Goal: Task Accomplishment & Management: Complete application form

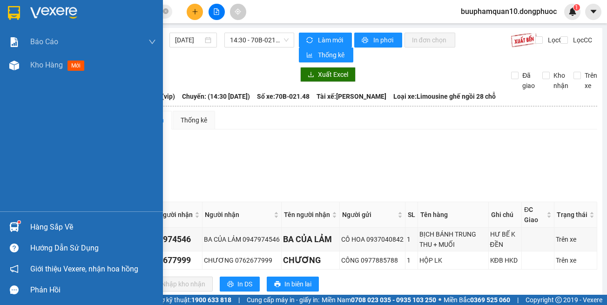
drag, startPoint x: 31, startPoint y: 228, endPoint x: 44, endPoint y: 219, distance: 15.6
click at [32, 227] on div "Hàng sắp về" at bounding box center [93, 227] width 126 height 14
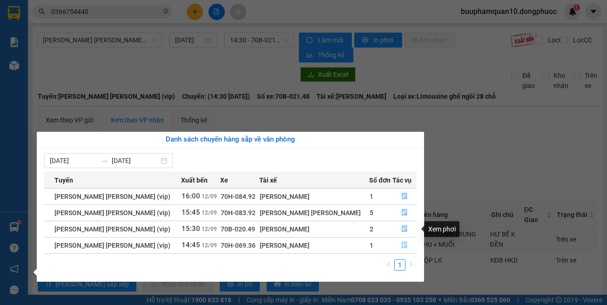
drag, startPoint x: 401, startPoint y: 241, endPoint x: 404, endPoint y: 230, distance: 10.5
click at [401, 241] on button "button" at bounding box center [404, 245] width 23 height 15
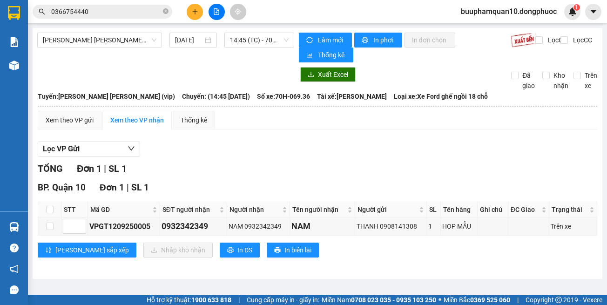
drag, startPoint x: 439, startPoint y: 252, endPoint x: 436, endPoint y: 247, distance: 6.2
click at [438, 251] on div "Lưu sắp xếp Nhập kho nhận In DS In biên lai" at bounding box center [317, 249] width 559 height 15
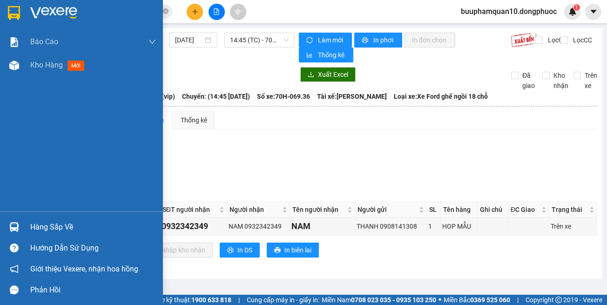
click at [4, 228] on div "Hàng sắp về" at bounding box center [81, 226] width 163 height 21
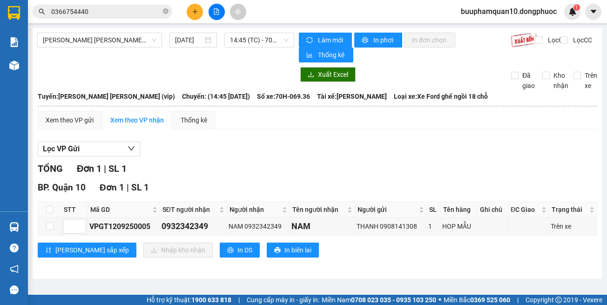
click at [428, 138] on section "Kết quả tìm kiếm ( 8 ) Bộ lọc Mã ĐH Trạng thái Món hàng Tổng cước Chưa cước Nhã…" at bounding box center [303, 152] width 607 height 305
click at [195, 14] on icon "plus" at bounding box center [195, 11] width 7 height 7
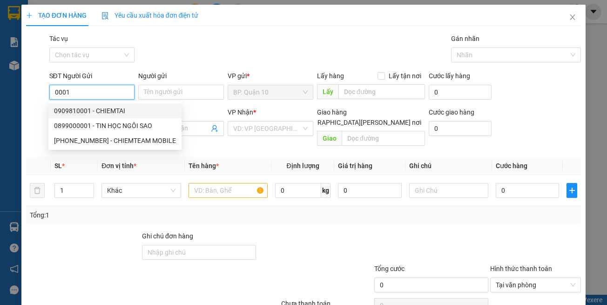
click at [114, 115] on div "0909810001 - CHIEMTAI" at bounding box center [115, 111] width 122 height 10
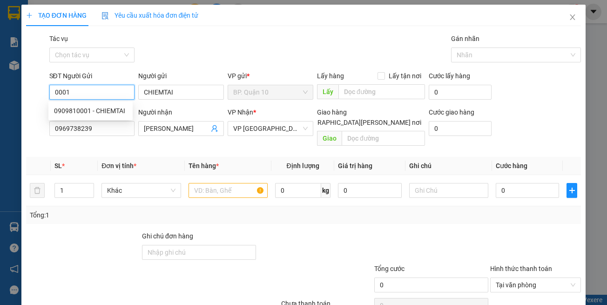
type input "0909810001"
type input "CHIEMTAI"
type input "0969738239"
type input "HOÀNG HẢI"
type input "30.000"
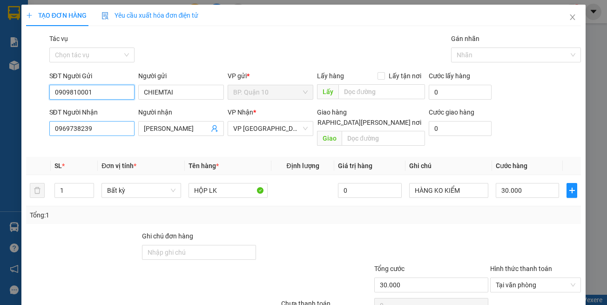
type input "0909810001"
click at [103, 127] on input "0969738239" at bounding box center [92, 128] width 86 height 15
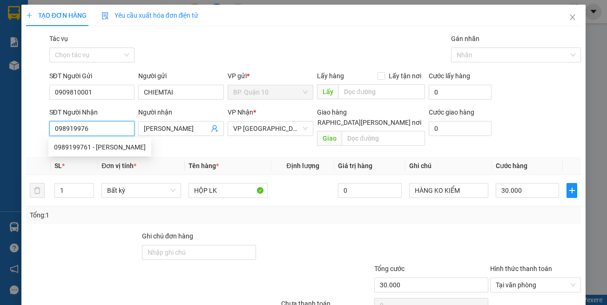
type input "0989199761"
click at [110, 142] on div "0989199761 - HIẾU" at bounding box center [100, 147] width 92 height 10
type input "HIẾU"
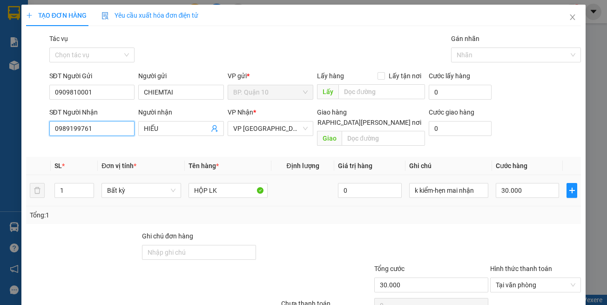
type input "0989199761"
click at [226, 210] on div "Tổng: 1" at bounding box center [132, 215] width 205 height 10
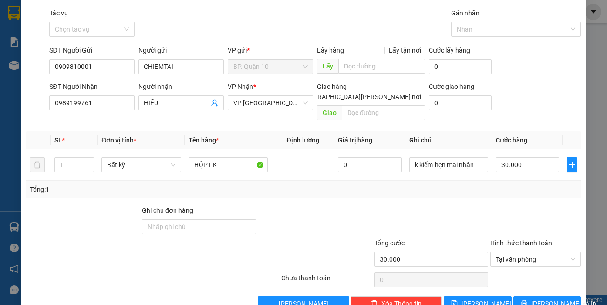
scroll to position [40, 0]
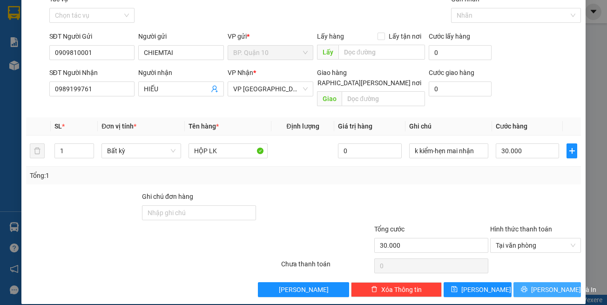
click at [522, 282] on button "[PERSON_NAME] và In" at bounding box center [547, 289] width 68 height 15
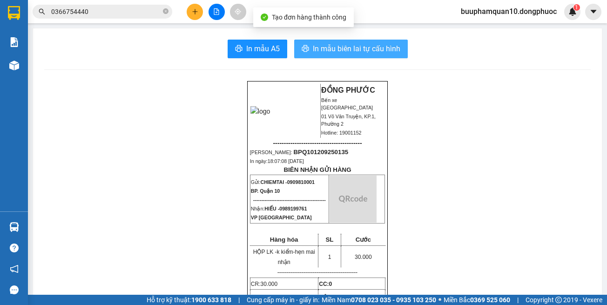
click at [352, 46] on span "In mẫu biên lai tự cấu hình" at bounding box center [356, 49] width 87 height 12
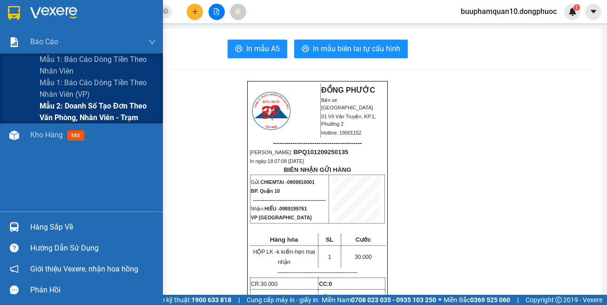
click at [80, 104] on span "Mẫu 2: Doanh số tạo đơn theo Văn phòng, nhân viên - Trạm" at bounding box center [98, 111] width 116 height 23
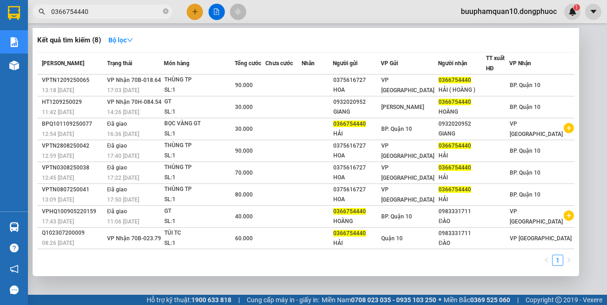
click at [124, 11] on input "0366754440" at bounding box center [106, 12] width 110 height 10
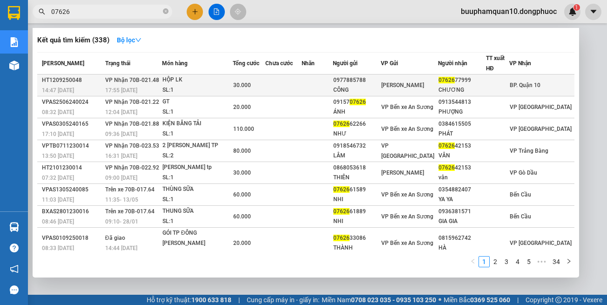
type input "07626"
click at [116, 79] on span "VP Nhận 70B-021.48" at bounding box center [132, 80] width 54 height 7
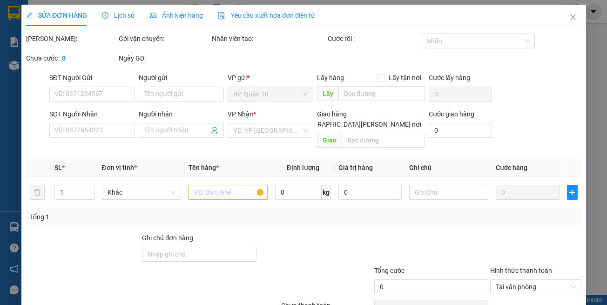
type input "0977885788"
type input "CÔNG"
type input "0762677999"
type input "CHƯƠNG"
type input "30.000"
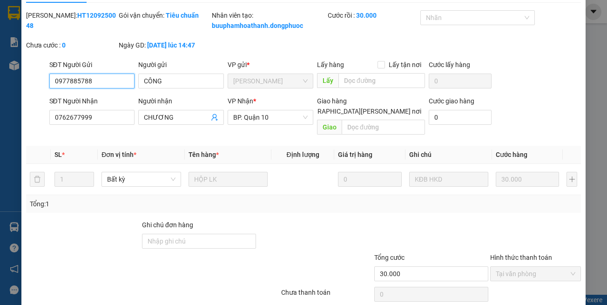
scroll to position [62, 0]
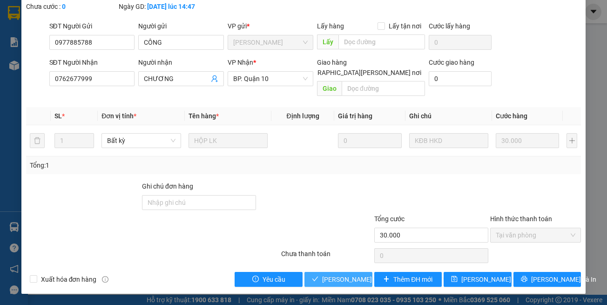
click at [346, 281] on span "[PERSON_NAME] và [PERSON_NAME] hàng" at bounding box center [385, 279] width 126 height 10
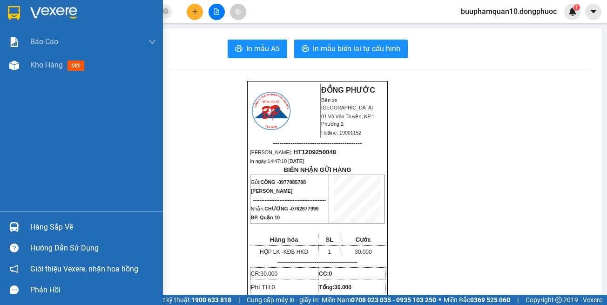
drag, startPoint x: 27, startPoint y: 210, endPoint x: 55, endPoint y: 225, distance: 31.4
click at [27, 210] on div "Báo cáo Mẫu 1: Báo cáo dòng tiền theo nhân viên Mẫu 1: Báo cáo dòng tiền theo n…" at bounding box center [81, 120] width 163 height 181
drag, startPoint x: 61, startPoint y: 225, endPoint x: 70, endPoint y: 222, distance: 8.8
click at [62, 224] on div "Hàng sắp về" at bounding box center [93, 227] width 126 height 14
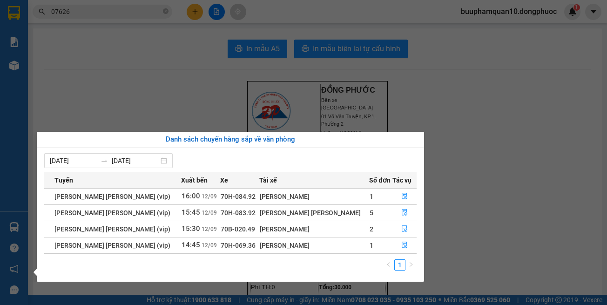
drag, startPoint x: 458, startPoint y: 211, endPoint x: 360, endPoint y: 114, distance: 138.2
click at [458, 204] on section "Kết quả tìm kiếm ( 338 ) Bộ lọc Mã ĐH Trạng thái Món hàng Tổng cước Chưa cước N…" at bounding box center [303, 152] width 607 height 305
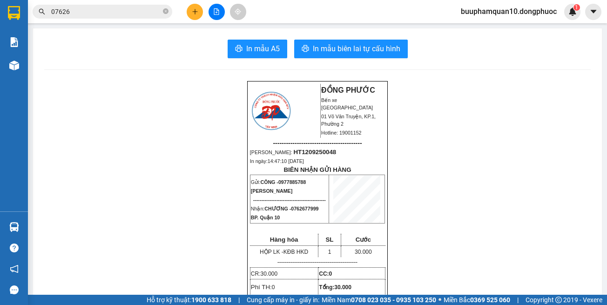
click at [192, 11] on icon "plus" at bounding box center [195, 11] width 7 height 7
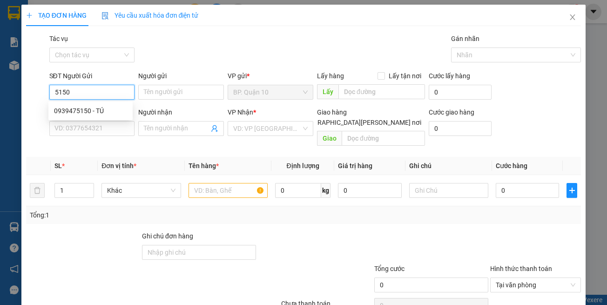
click at [91, 107] on div "0939475150 - TÚ" at bounding box center [90, 111] width 73 height 10
type input "0939475150"
type input "TÚ"
type input "0966428428"
type input "TOÀN"
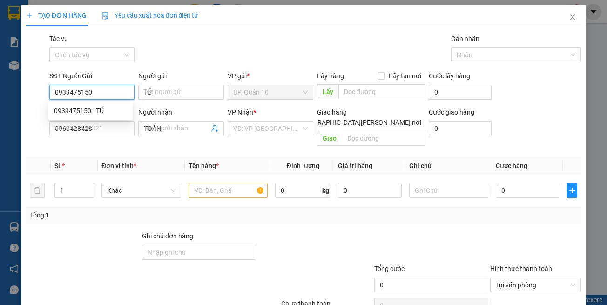
type input "30.000"
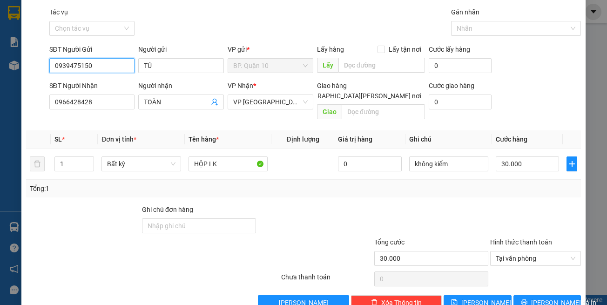
scroll to position [40, 0]
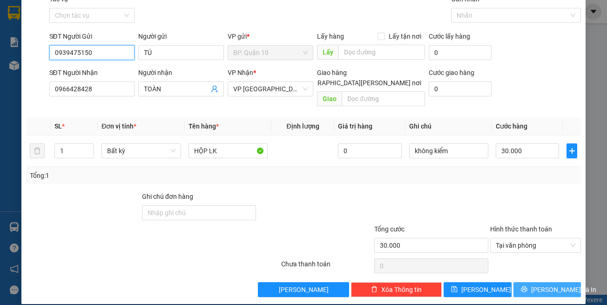
type input "0939475150"
drag, startPoint x: 545, startPoint y: 279, endPoint x: 521, endPoint y: 240, distance: 46.1
click at [543, 284] on span "[PERSON_NAME] và In" at bounding box center [563, 289] width 65 height 10
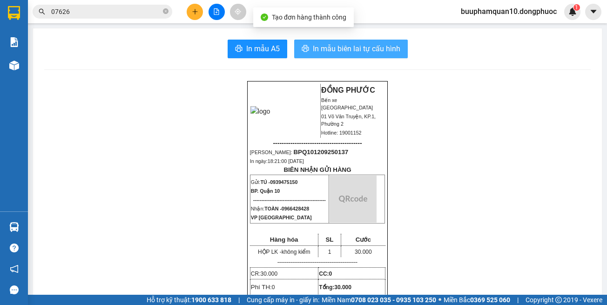
click at [368, 55] on button "In mẫu biên lai tự cấu hình" at bounding box center [351, 49] width 114 height 19
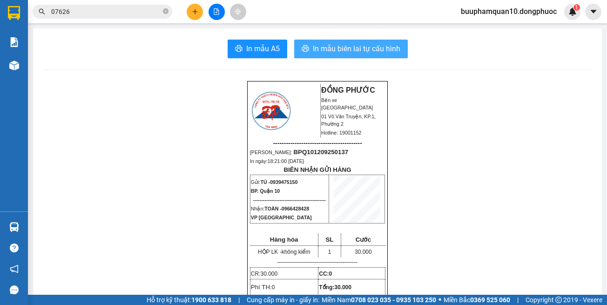
click at [343, 49] on span "In mẫu biên lai tự cấu hình" at bounding box center [356, 49] width 87 height 12
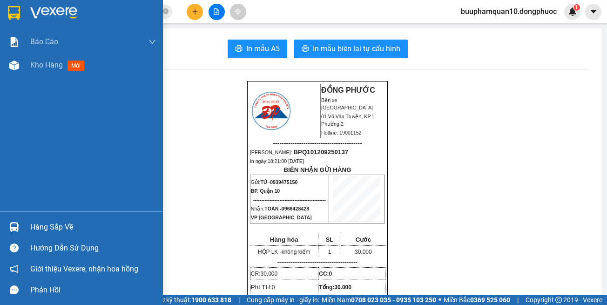
click at [20, 228] on div at bounding box center [14, 227] width 16 height 16
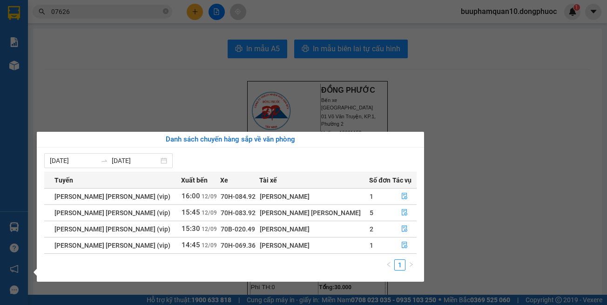
click at [457, 162] on section "Kết quả tìm kiếm ( 338 ) Bộ lọc Mã ĐH Trạng thái Món hàng Tổng cước Chưa cước N…" at bounding box center [303, 152] width 607 height 305
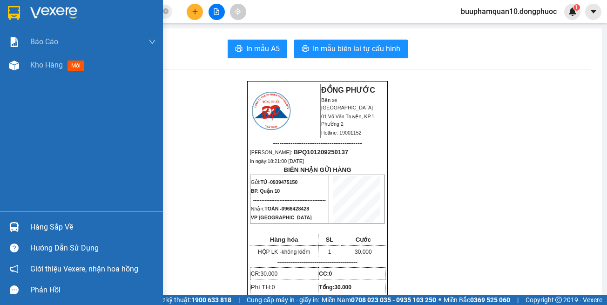
click at [17, 225] on img at bounding box center [14, 227] width 10 height 10
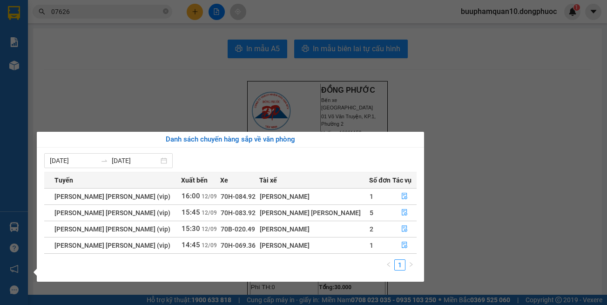
drag, startPoint x: 408, startPoint y: 63, endPoint x: 329, endPoint y: 17, distance: 91.1
click at [407, 59] on section "Kết quả tìm kiếm ( 338 ) Bộ lọc Mã ĐH Trạng thái Món hàng Tổng cước Chưa cước N…" at bounding box center [303, 152] width 607 height 305
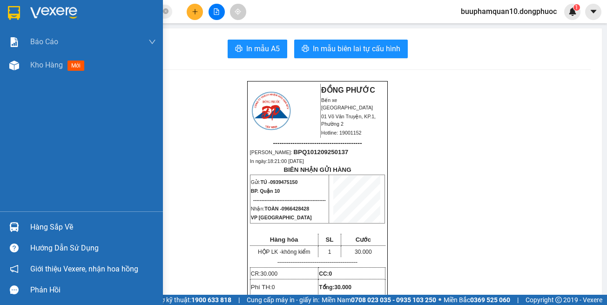
drag, startPoint x: 31, startPoint y: 221, endPoint x: 66, endPoint y: 215, distance: 35.0
click at [31, 221] on div "Hàng sắp về" at bounding box center [93, 227] width 126 height 14
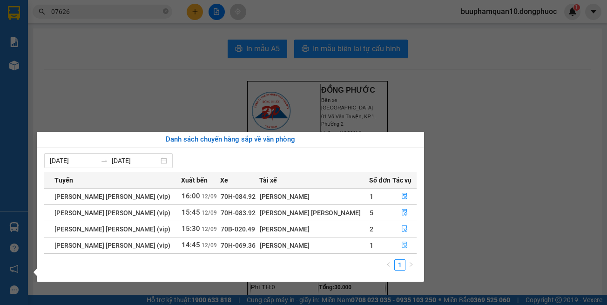
click at [393, 243] on button "button" at bounding box center [404, 245] width 23 height 15
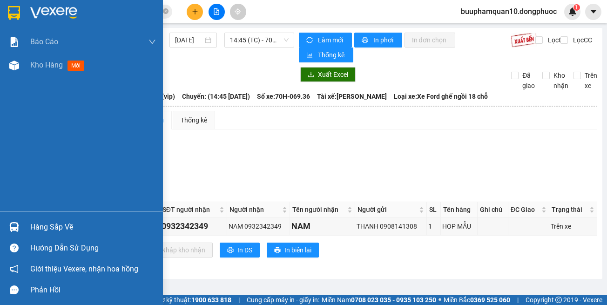
drag, startPoint x: 24, startPoint y: 227, endPoint x: 29, endPoint y: 222, distance: 7.3
click at [25, 226] on div "Hàng sắp về" at bounding box center [81, 226] width 163 height 21
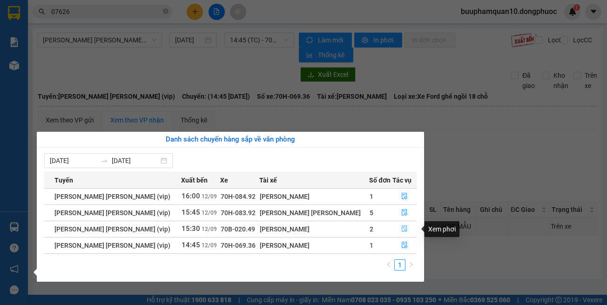
click at [407, 225] on button "button" at bounding box center [404, 228] width 23 height 15
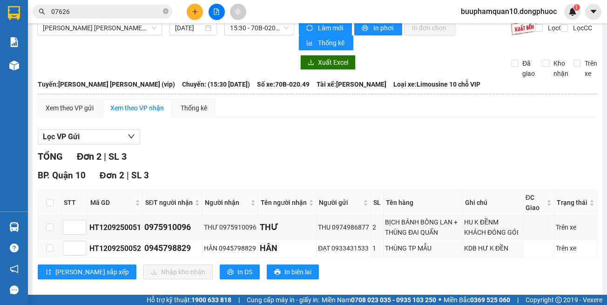
scroll to position [23, 0]
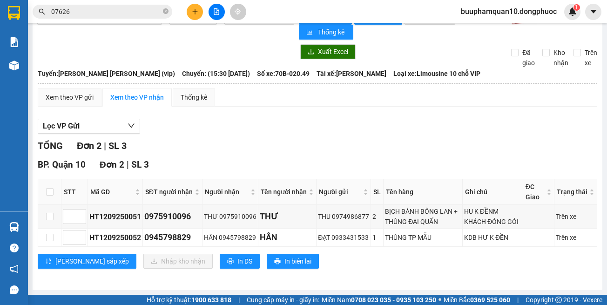
drag, startPoint x: 401, startPoint y: 261, endPoint x: 393, endPoint y: 251, distance: 12.2
click at [401, 261] on div "Lưu sắp xếp Nhập kho nhận In DS In biên lai" at bounding box center [317, 261] width 559 height 15
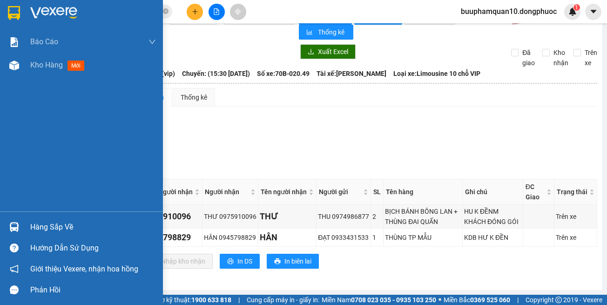
click at [28, 226] on div "Hàng sắp về" at bounding box center [81, 226] width 163 height 21
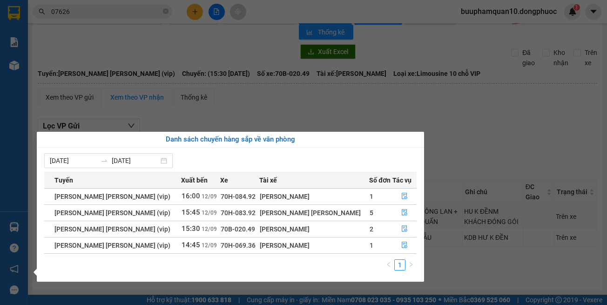
click at [490, 162] on section "Kết quả tìm kiếm ( 338 ) Bộ lọc Mã ĐH Trạng thái Món hàng Tổng cước Chưa cước N…" at bounding box center [303, 152] width 607 height 305
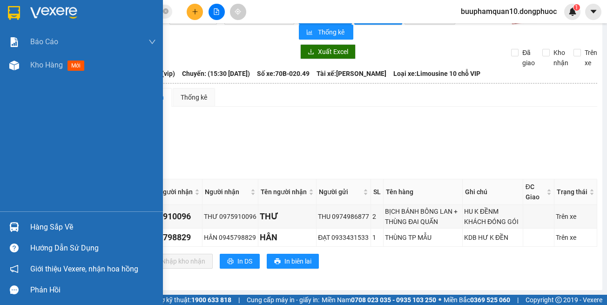
drag, startPoint x: 20, startPoint y: 225, endPoint x: 33, endPoint y: 215, distance: 15.9
click at [19, 226] on div at bounding box center [14, 227] width 16 height 16
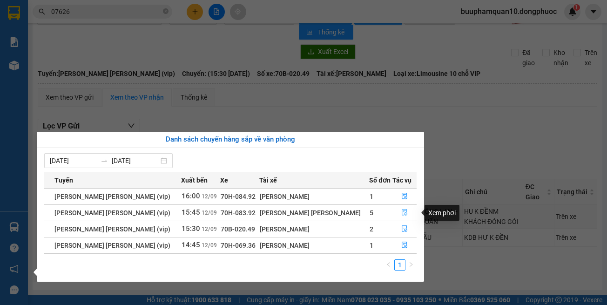
click at [401, 210] on icon "file-done" at bounding box center [404, 212] width 7 height 7
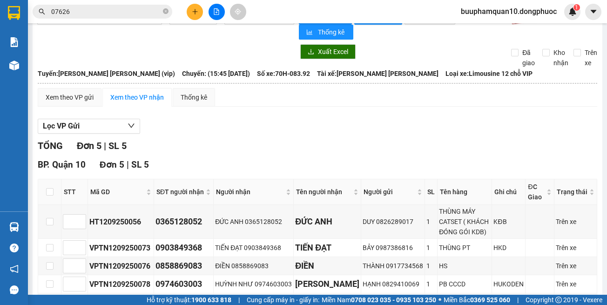
scroll to position [87, 0]
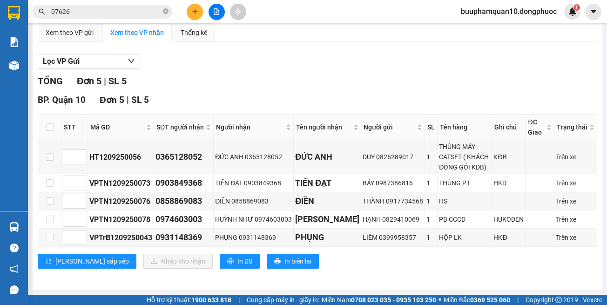
click at [360, 268] on div "BP. Quận 10 Đơn 5 | SL 5 STT Mã GD SĐT người nhận Người nhận Tên người nhận Ngư…" at bounding box center [317, 184] width 559 height 182
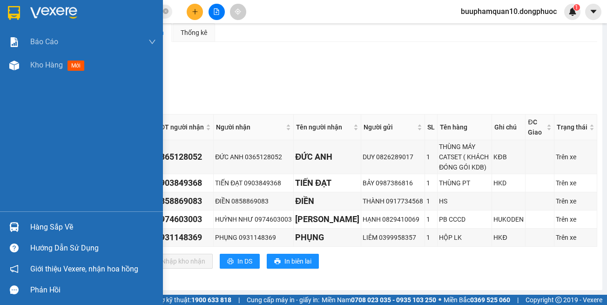
drag, startPoint x: 6, startPoint y: 225, endPoint x: 12, endPoint y: 214, distance: 12.9
click at [6, 224] on div at bounding box center [14, 227] width 16 height 16
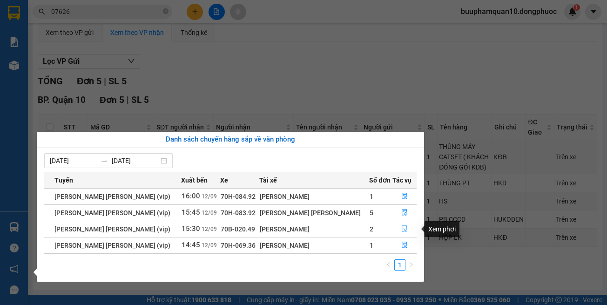
click at [405, 229] on button "button" at bounding box center [404, 228] width 23 height 15
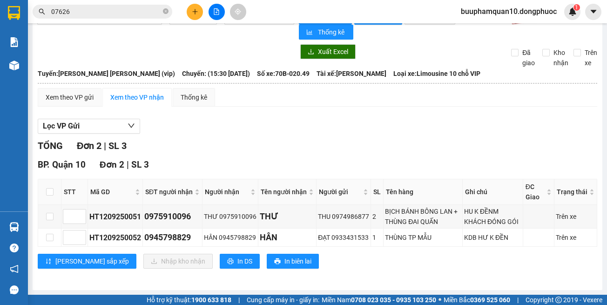
scroll to position [23, 0]
click at [369, 160] on div "BP. Quận 10 Đơn 2 | SL 3" at bounding box center [317, 165] width 559 height 14
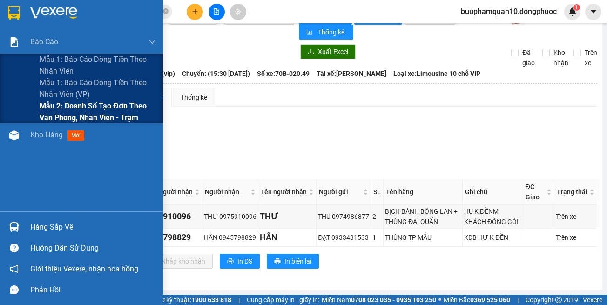
drag, startPoint x: 78, startPoint y: 110, endPoint x: 84, endPoint y: 111, distance: 6.1
click at [79, 111] on span "Mẫu 2: Doanh số tạo đơn theo Văn phòng, nhân viên - Trạm" at bounding box center [98, 111] width 116 height 23
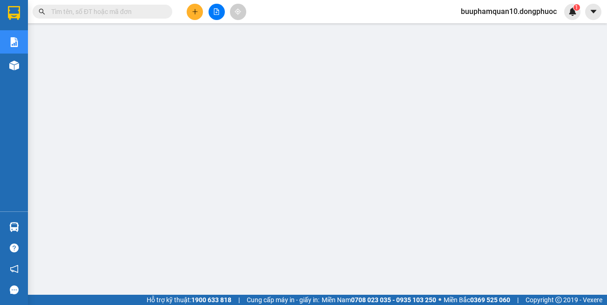
click at [149, 14] on input "text" at bounding box center [106, 12] width 110 height 10
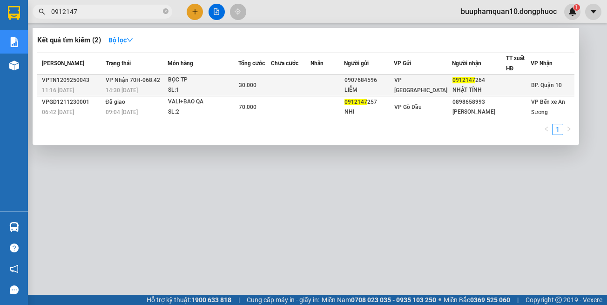
type input "0912147"
click at [270, 90] on div "30.000" at bounding box center [255, 85] width 32 height 10
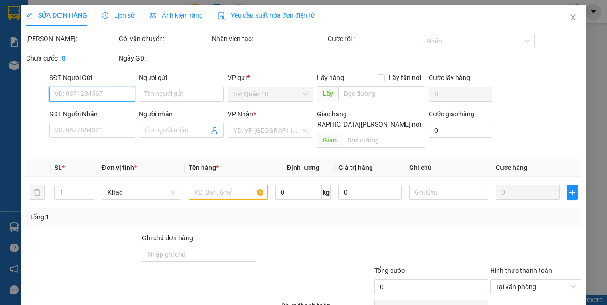
type input "0907684596"
type input "LIỄM"
type input "0912147264"
type input "NHẬT TÍNH"
type input "30.000"
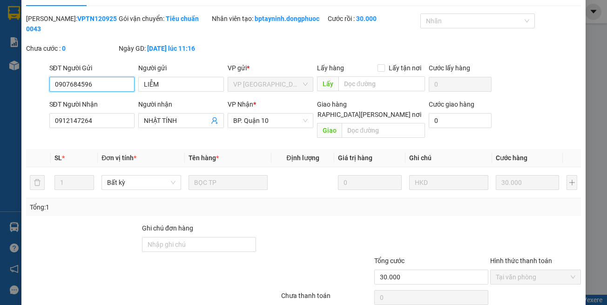
scroll to position [52, 0]
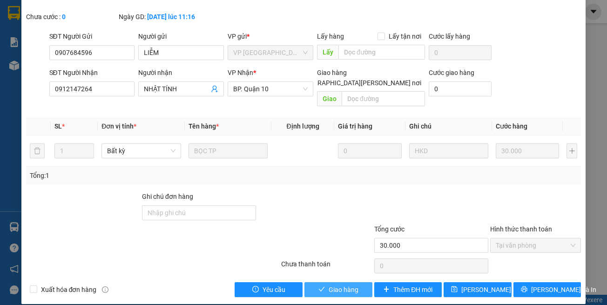
click at [304, 283] on button "Giao hàng" at bounding box center [338, 289] width 68 height 15
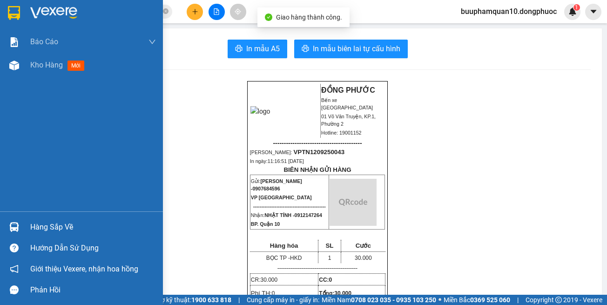
click at [37, 228] on div "Hàng sắp về" at bounding box center [93, 227] width 126 height 14
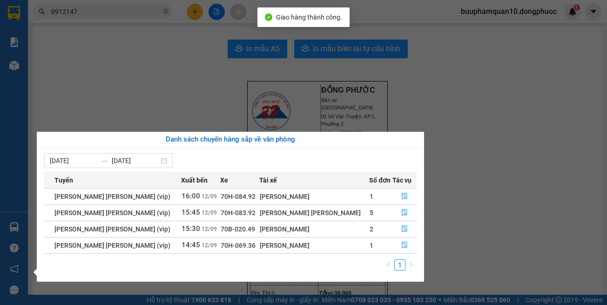
click at [439, 110] on section "Kết quả [PERSON_NAME] ( 2 ) Bộ lọc Mã ĐH Trạng thái Món hàng Tổng [PERSON_NAME]…" at bounding box center [303, 152] width 607 height 305
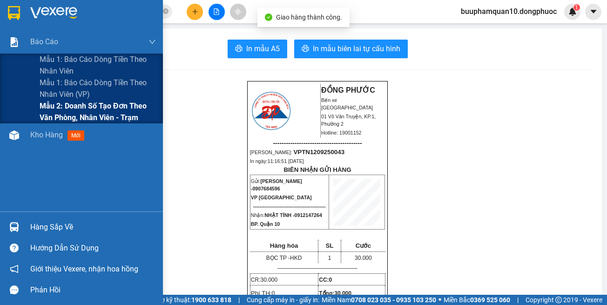
click at [84, 113] on span "Mẫu 2: Doanh số tạo đơn theo Văn phòng, nhân viên - Trạm" at bounding box center [98, 111] width 116 height 23
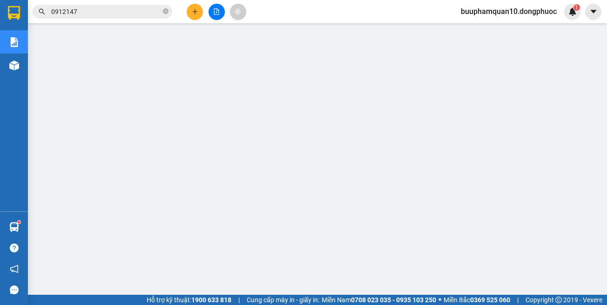
click at [169, 12] on span "0912147" at bounding box center [103, 12] width 140 height 14
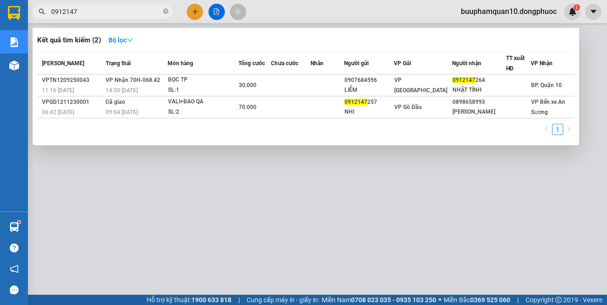
click at [161, 13] on input "0912147" at bounding box center [106, 12] width 110 height 10
click at [163, 11] on icon "close-circle" at bounding box center [166, 11] width 6 height 6
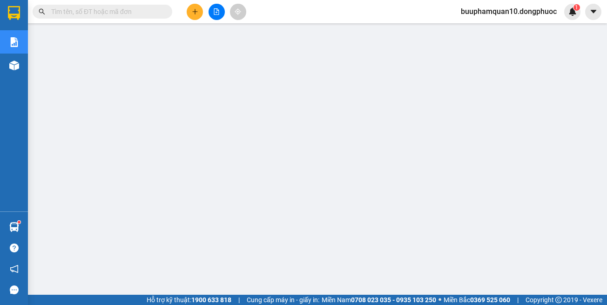
click at [151, 10] on input "text" at bounding box center [106, 12] width 110 height 10
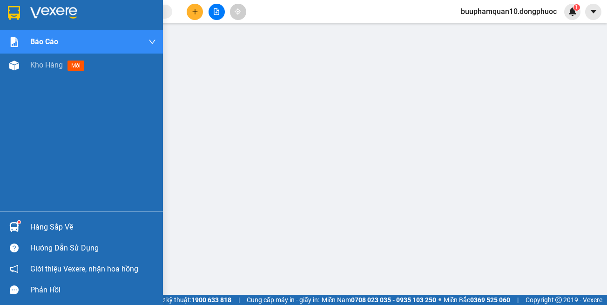
drag, startPoint x: 19, startPoint y: 227, endPoint x: 38, endPoint y: 221, distance: 19.9
click at [20, 227] on div at bounding box center [14, 227] width 16 height 16
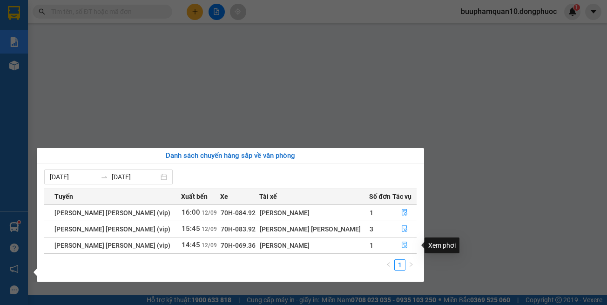
click at [401, 247] on icon "file-done" at bounding box center [404, 244] width 7 height 7
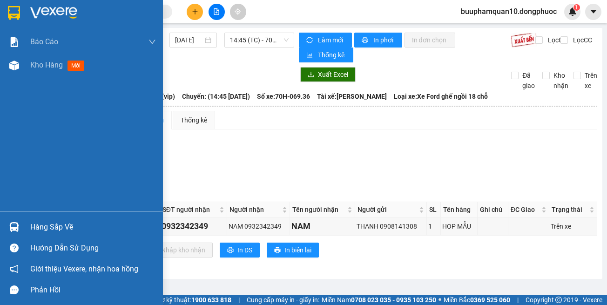
click at [13, 218] on div "Hàng sắp về" at bounding box center [81, 226] width 163 height 21
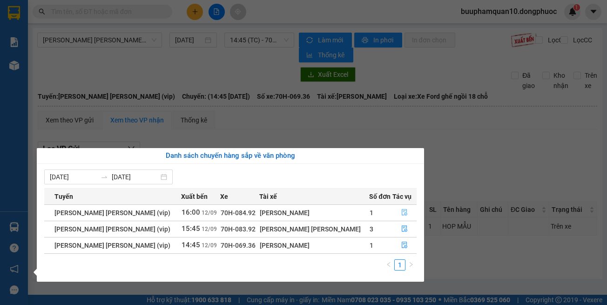
click at [393, 211] on button "button" at bounding box center [404, 212] width 23 height 15
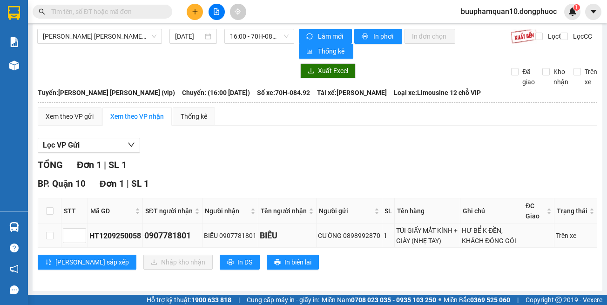
scroll to position [5, 0]
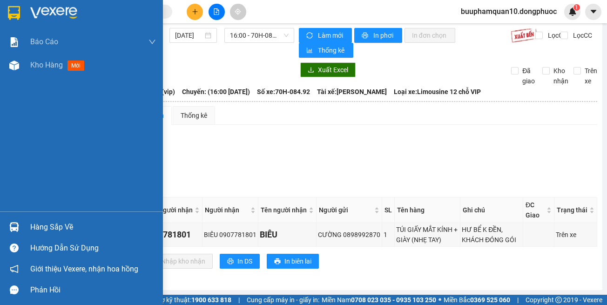
drag, startPoint x: 18, startPoint y: 227, endPoint x: 24, endPoint y: 222, distance: 7.6
click at [18, 227] on img at bounding box center [14, 227] width 10 height 10
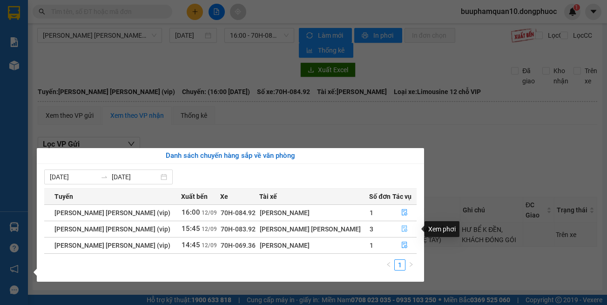
click at [401, 226] on icon "file-done" at bounding box center [404, 229] width 6 height 7
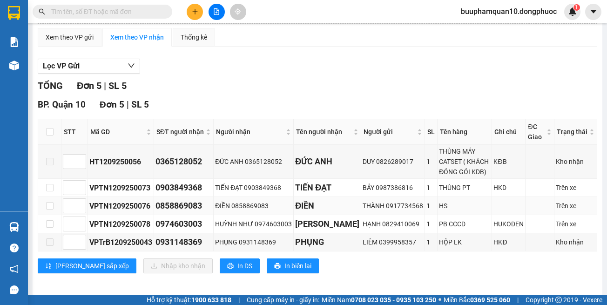
scroll to position [87, 0]
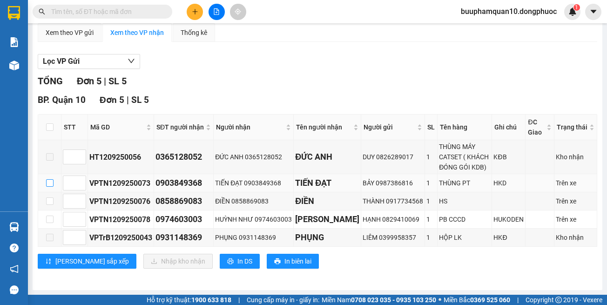
click at [49, 185] on input "checkbox" at bounding box center [49, 182] width 7 height 7
checkbox input "true"
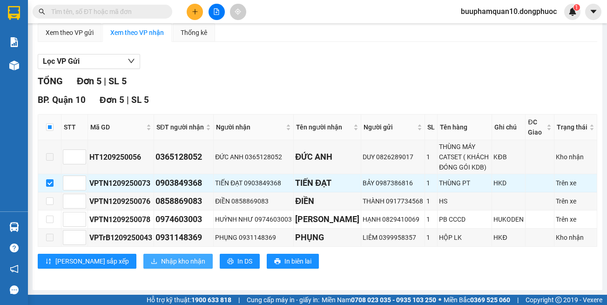
click at [161, 256] on span "Nhập kho nhận" at bounding box center [183, 261] width 44 height 10
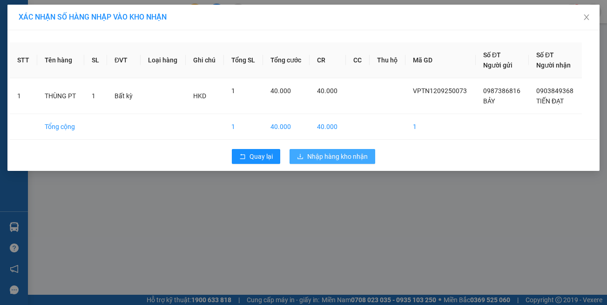
click at [328, 154] on span "Nhập hàng kho nhận" at bounding box center [337, 156] width 60 height 10
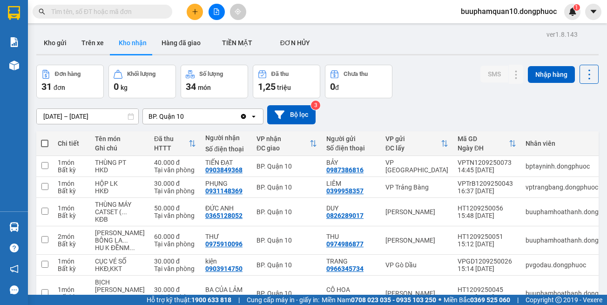
click at [198, 11] on button at bounding box center [195, 12] width 16 height 16
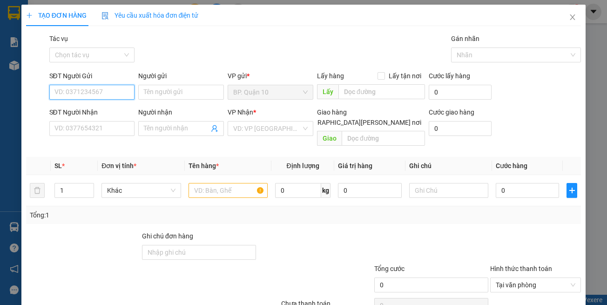
click at [103, 97] on input "SĐT Người Gửi" at bounding box center [92, 92] width 86 height 15
type input "0903036155"
click at [107, 107] on div "0903036155 - [PERSON_NAME]" at bounding box center [100, 111] width 92 height 10
type input "TUẤN"
type input "0966802932"
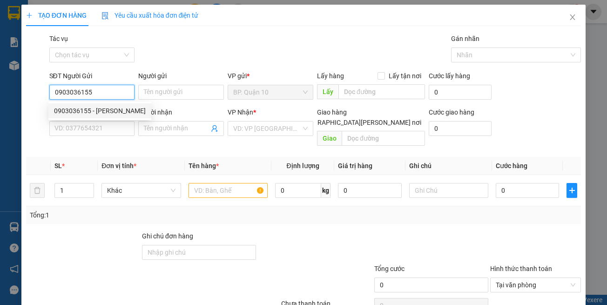
type input "TÂM"
type input "0903036155"
type input "40.000"
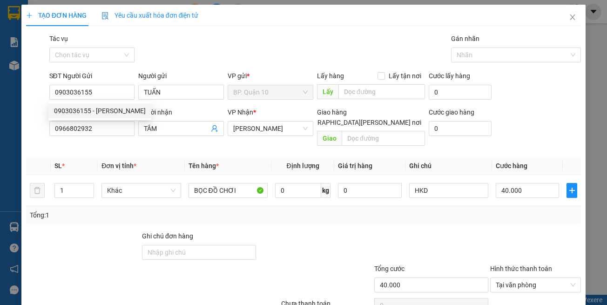
drag, startPoint x: 143, startPoint y: 141, endPoint x: 183, endPoint y: 138, distance: 40.2
click at [144, 141] on div "Transit Pickup Surcharge Ids Transit Deliver Surcharge Ids Transit Deliver Surc…" at bounding box center [303, 184] width 555 height 303
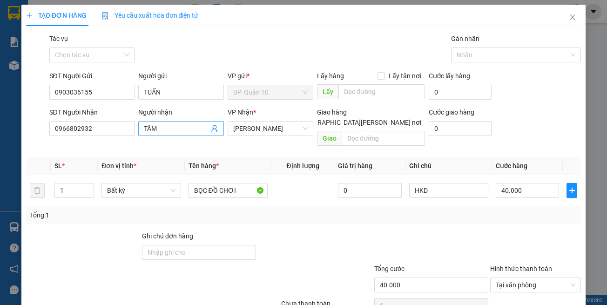
click at [211, 131] on icon "user-add" at bounding box center [214, 128] width 7 height 7
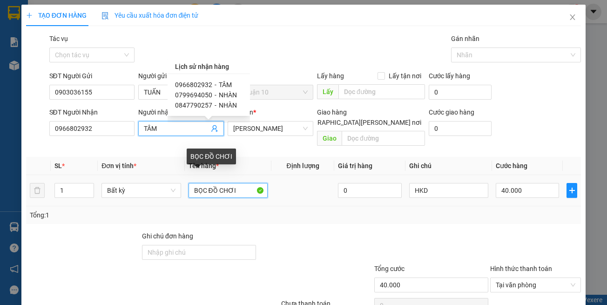
click at [35, 178] on tr "1 Bất kỳ BỌC ĐỒ [PERSON_NAME] 0 HKD 40.000" at bounding box center [303, 190] width 555 height 31
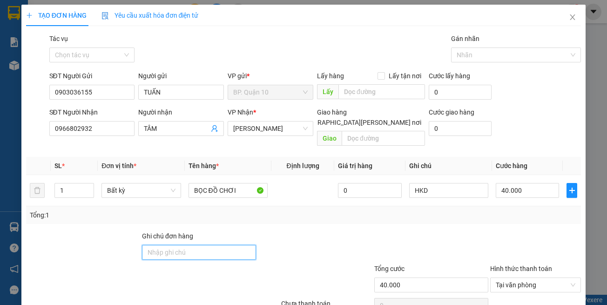
drag, startPoint x: 221, startPoint y: 241, endPoint x: 202, endPoint y: 214, distance: 32.8
click at [220, 245] on input "Ghi chú đơn hàng" at bounding box center [199, 252] width 114 height 15
click at [211, 131] on icon "user-add" at bounding box center [214, 128] width 7 height 7
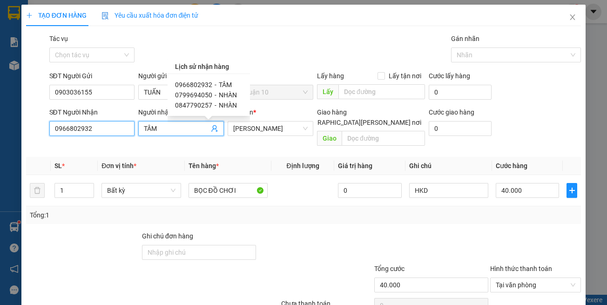
click at [111, 127] on input "0966802932" at bounding box center [92, 128] width 86 height 15
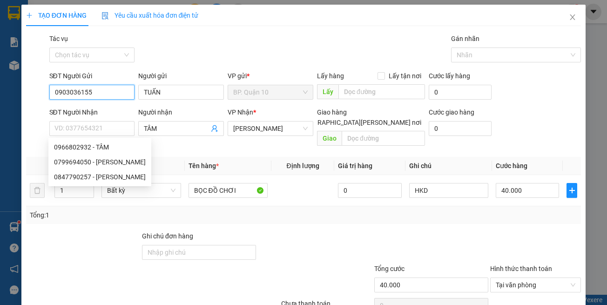
click at [102, 96] on input "0903036155" at bounding box center [92, 92] width 86 height 15
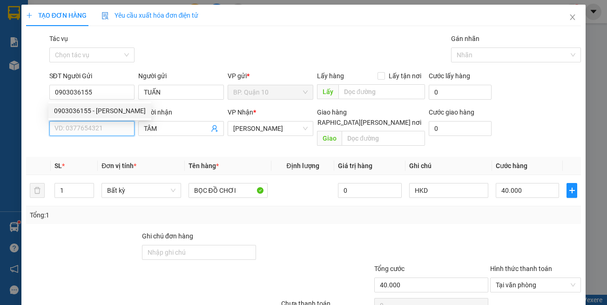
click at [108, 126] on input "SĐT Người Nhận" at bounding box center [92, 128] width 86 height 15
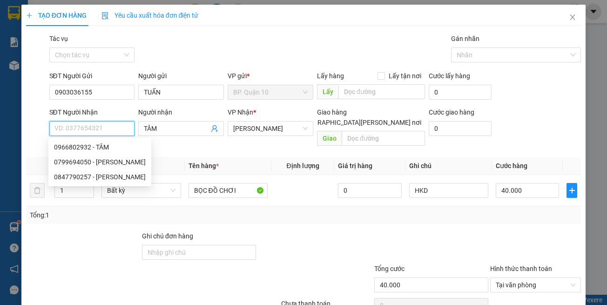
paste input "0903036155"
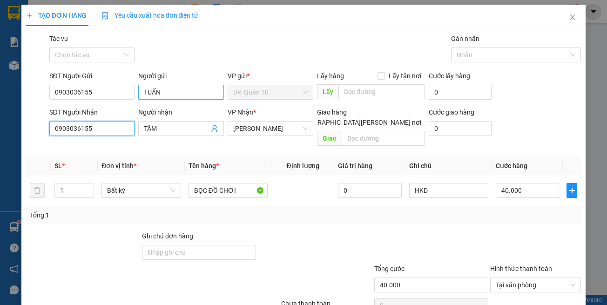
type input "0903036155"
click at [163, 92] on input "TUẤN" at bounding box center [181, 92] width 86 height 15
click at [105, 127] on input "0903036155" at bounding box center [92, 128] width 86 height 15
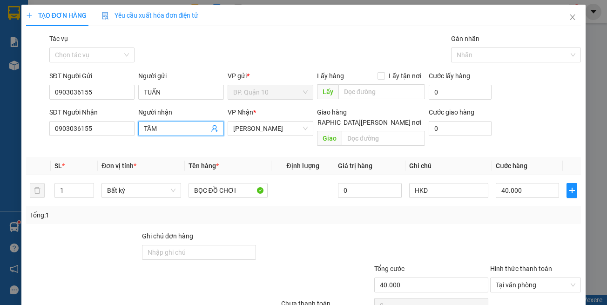
click at [160, 127] on input "TÂM" at bounding box center [176, 128] width 65 height 10
paste input "UẤN"
type input "TUẤN"
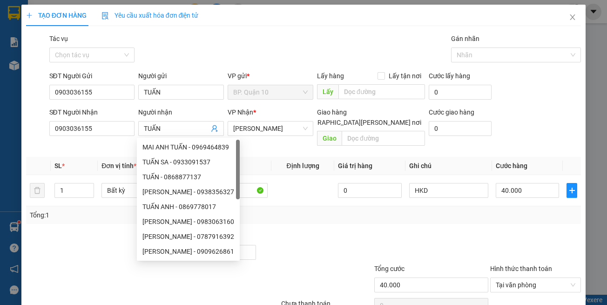
click at [335, 210] on div "Tổng: 1" at bounding box center [304, 215] width 548 height 10
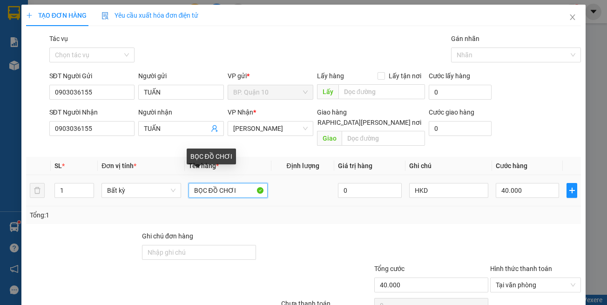
drag, startPoint x: 241, startPoint y: 180, endPoint x: 150, endPoint y: 190, distance: 91.3
click at [151, 190] on tr "1 Bất kỳ BỌC ĐỒ [PERSON_NAME] 0 HKD 40.000" at bounding box center [303, 190] width 555 height 31
type input "GÓI THẺ"
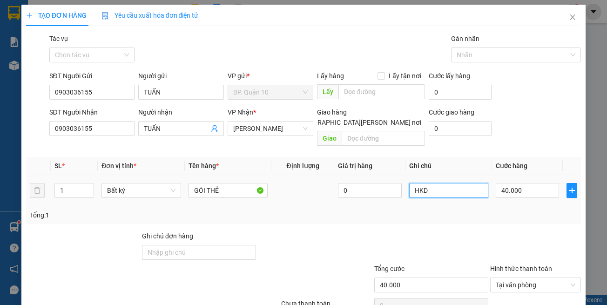
click at [442, 183] on input "HKD" at bounding box center [448, 190] width 79 height 15
click at [509, 184] on input "40.000" at bounding box center [526, 190] width 63 height 15
type input "3"
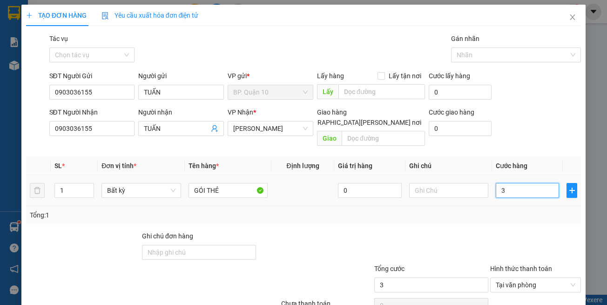
type input "30"
type input "30.000"
click at [514, 211] on div "Tổng: 1" at bounding box center [303, 215] width 555 height 18
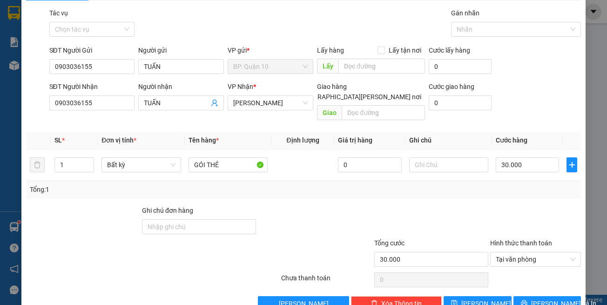
scroll to position [40, 0]
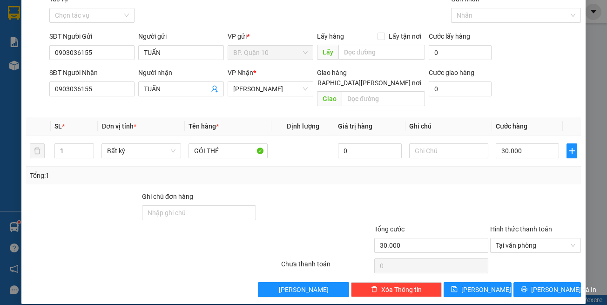
click at [527, 267] on div "Transit Pickup Surcharge Ids Transit Deliver Surcharge Ids Transit Deliver Surc…" at bounding box center [303, 145] width 555 height 303
click at [527, 286] on icon "printer" at bounding box center [524, 289] width 6 height 6
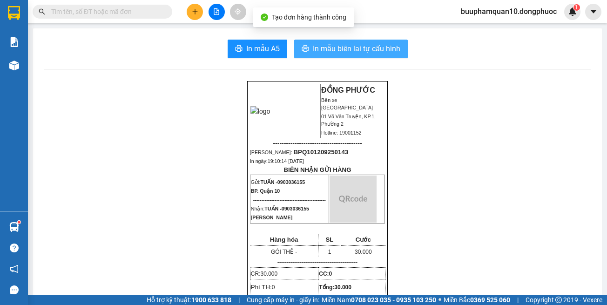
click at [353, 48] on span "In mẫu biên lai tự cấu hình" at bounding box center [356, 49] width 87 height 12
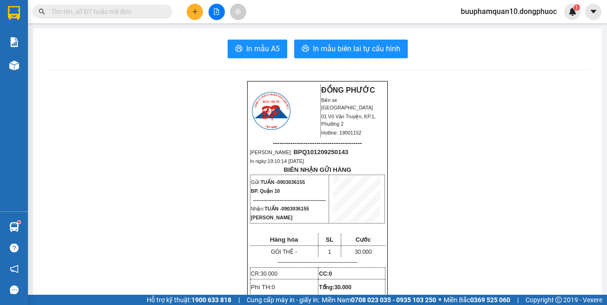
click at [147, 9] on input "text" at bounding box center [106, 12] width 110 height 10
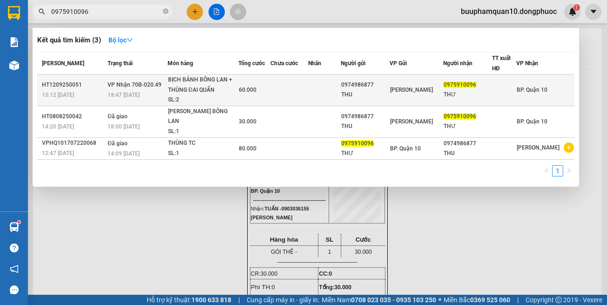
type input "0975910096"
click at [265, 92] on div "60.000" at bounding box center [254, 90] width 31 height 10
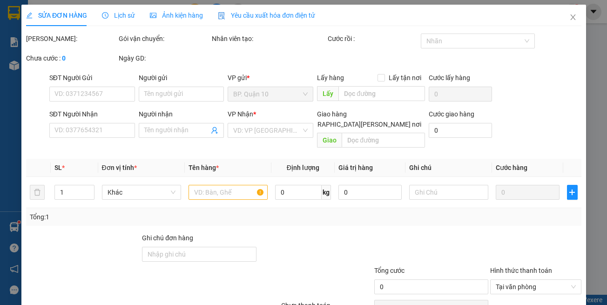
type input "0974986877"
type input "THU"
type input "0975910096"
type input "THƯ"
type input "60.000"
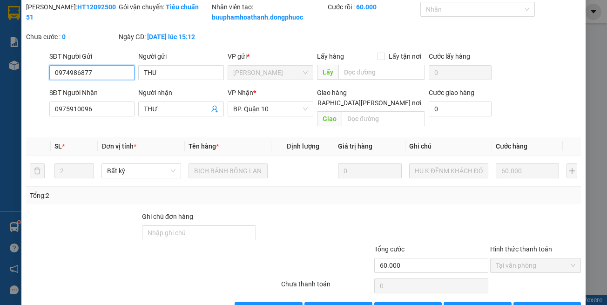
scroll to position [62, 0]
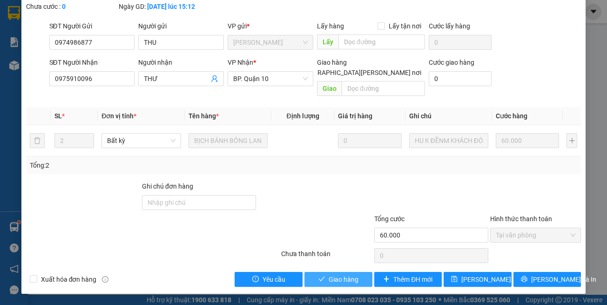
click at [340, 282] on span "Giao hàng" at bounding box center [343, 279] width 30 height 10
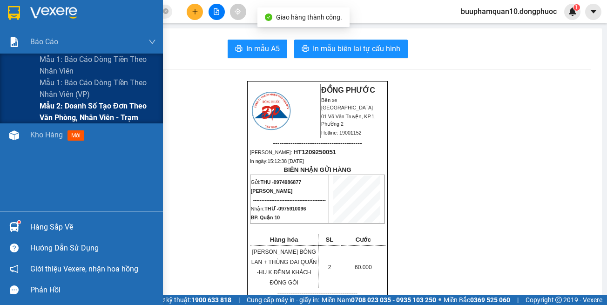
click at [75, 110] on span "Mẫu 2: Doanh số tạo đơn theo Văn phòng, nhân viên - Trạm" at bounding box center [98, 111] width 116 height 23
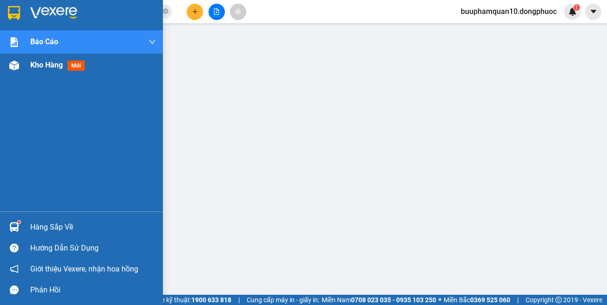
click at [17, 64] on img at bounding box center [14, 65] width 10 height 10
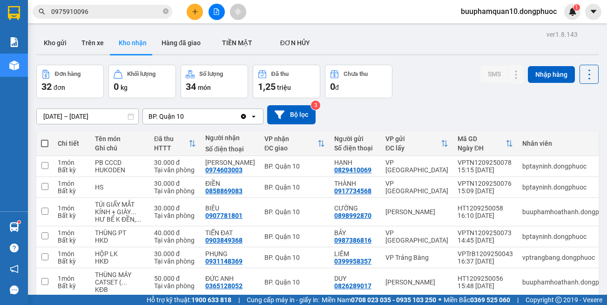
drag, startPoint x: 61, startPoint y: 46, endPoint x: 146, endPoint y: 68, distance: 87.6
click at [62, 46] on button "Kho gửi" at bounding box center [55, 43] width 38 height 22
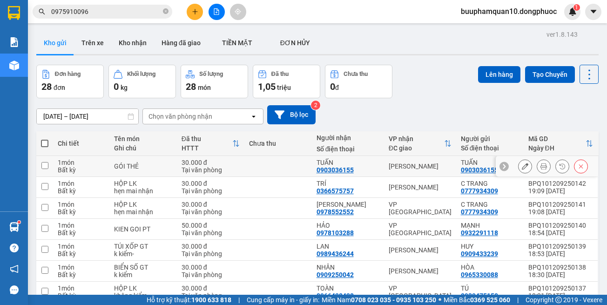
drag, startPoint x: 518, startPoint y: 167, endPoint x: 519, endPoint y: 172, distance: 5.3
click at [518, 171] on button at bounding box center [524, 166] width 13 height 16
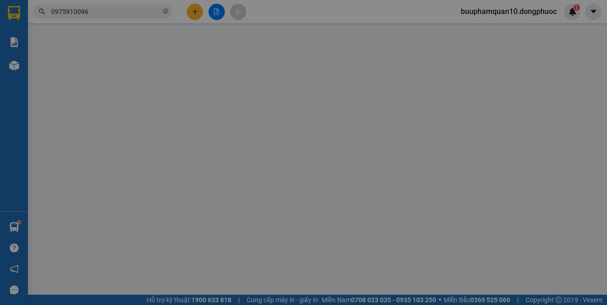
type input "0903036155"
type input "TUẤN"
type input "0903036155"
type input "TUẤN"
type input "30.000"
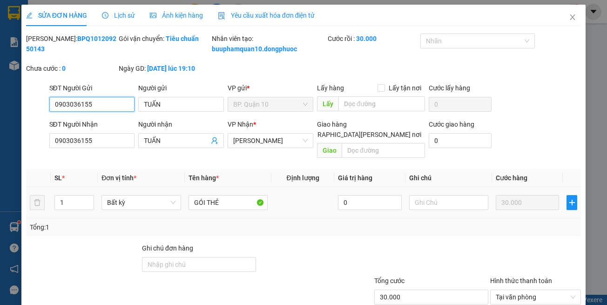
click at [106, 112] on input "0903036155" at bounding box center [92, 104] width 86 height 15
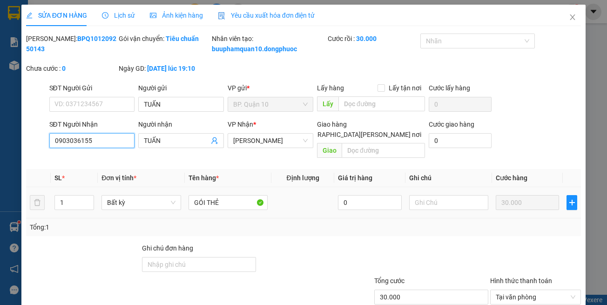
click at [116, 148] on input "0903036155" at bounding box center [92, 140] width 86 height 15
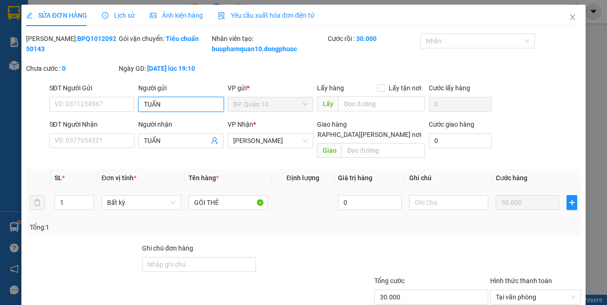
click at [167, 112] on input "TUẤN" at bounding box center [181, 104] width 86 height 15
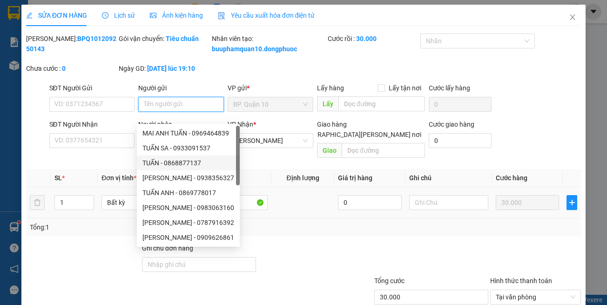
click at [180, 152] on div "TUẤN SA - 0933091537" at bounding box center [188, 148] width 92 height 10
type input "0933091537"
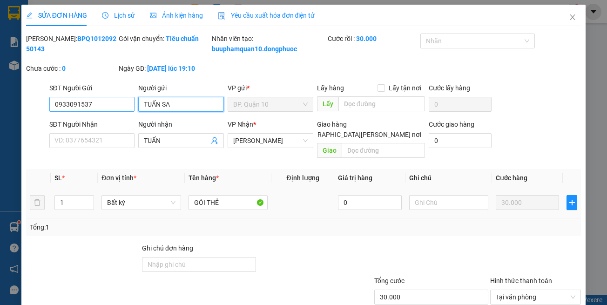
type input "TUẤN SA"
click at [104, 112] on input "0933091537" at bounding box center [92, 104] width 86 height 15
drag, startPoint x: 104, startPoint y: 120, endPoint x: 125, endPoint y: 118, distance: 20.6
click at [105, 112] on input "0933091537" at bounding box center [92, 104] width 86 height 15
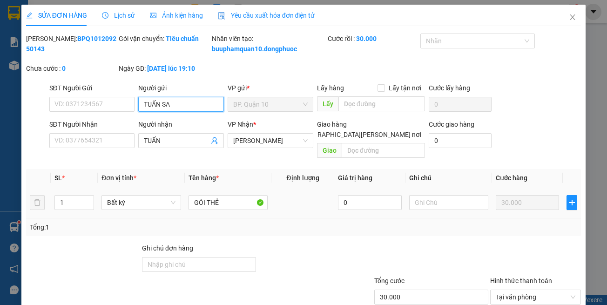
click at [171, 112] on input "TUẤN SA" at bounding box center [181, 104] width 86 height 15
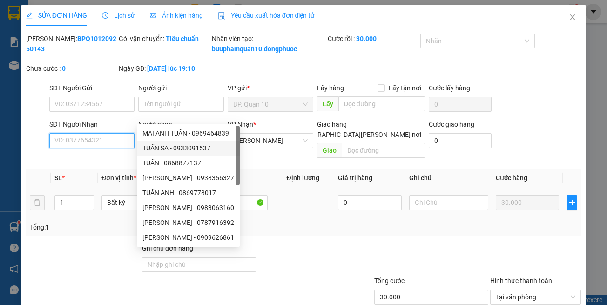
click at [119, 146] on input "SĐT Người Nhận" at bounding box center [92, 140] width 86 height 15
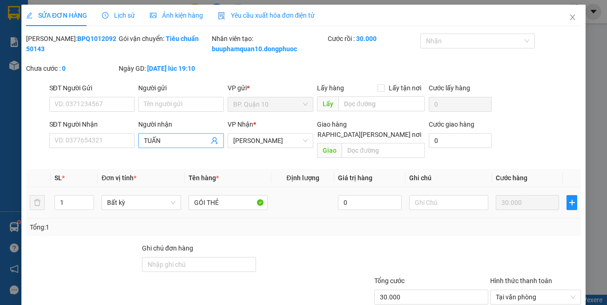
click at [170, 146] on input "TUẤN" at bounding box center [176, 140] width 65 height 10
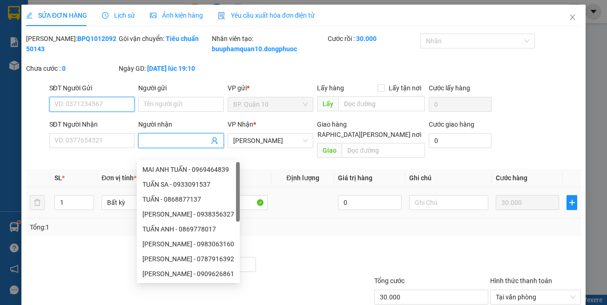
click at [104, 112] on input "SĐT Người Gửi" at bounding box center [92, 104] width 86 height 15
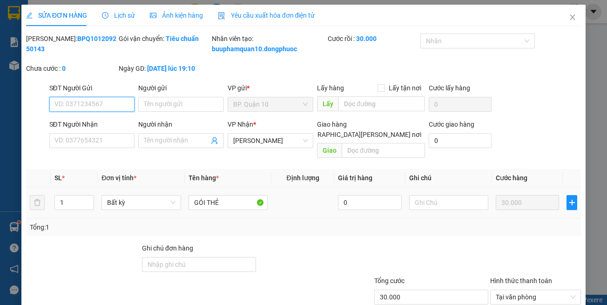
click at [116, 112] on input "SĐT Người Gửi" at bounding box center [92, 104] width 86 height 15
paste input "0765002002"
type input "0765002002"
click at [189, 112] on input "Người gửi" at bounding box center [181, 104] width 86 height 15
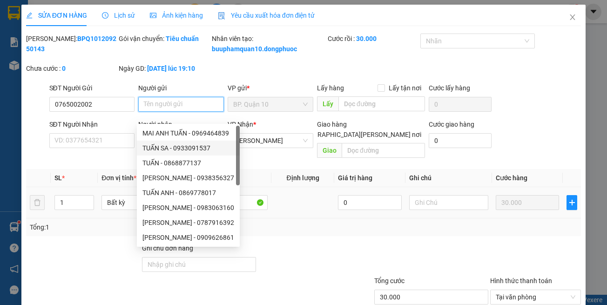
paste input "HIỀN"
type input "HIỀN"
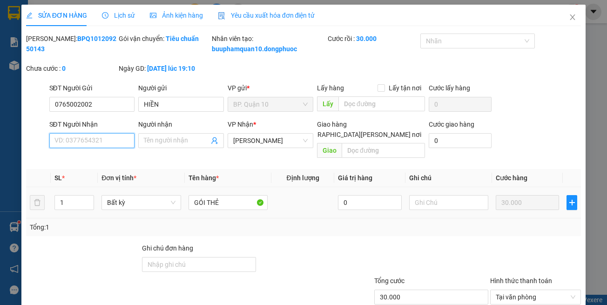
click at [91, 148] on input "SĐT Người Nhận" at bounding box center [92, 140] width 86 height 15
paste input "0792397493"
type input "0792397493"
click at [153, 146] on input "Người nhận" at bounding box center [176, 140] width 65 height 10
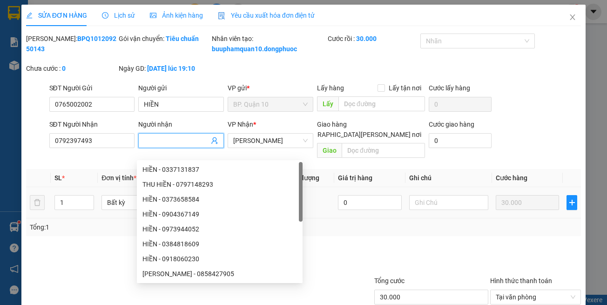
paste input "THÁI"
type input "THÁI"
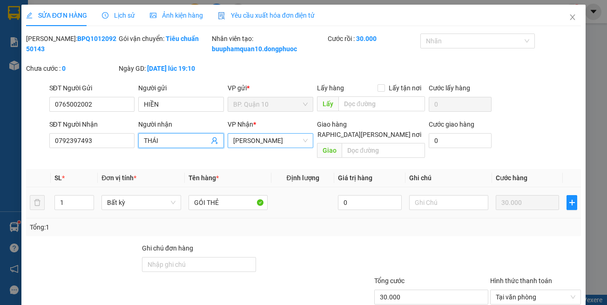
click at [255, 147] on span "[PERSON_NAME]" at bounding box center [270, 141] width 74 height 14
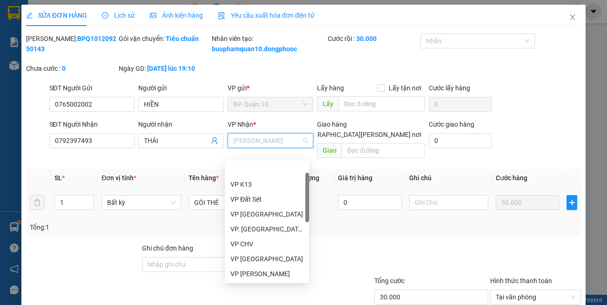
scroll to position [30, 0]
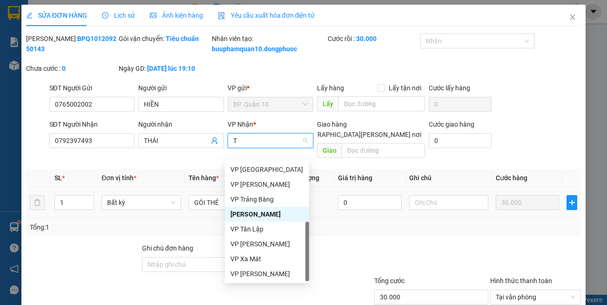
type input "TN"
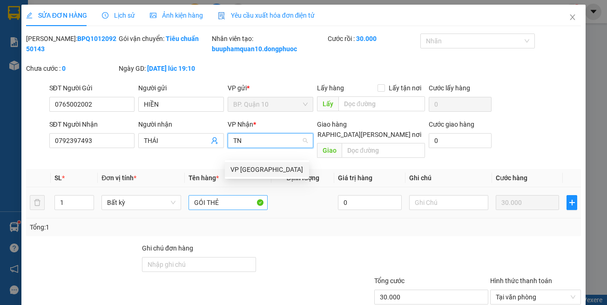
drag, startPoint x: 256, startPoint y: 172, endPoint x: 242, endPoint y: 202, distance: 33.5
click at [256, 172] on div "VP [GEOGRAPHIC_DATA]" at bounding box center [266, 169] width 73 height 10
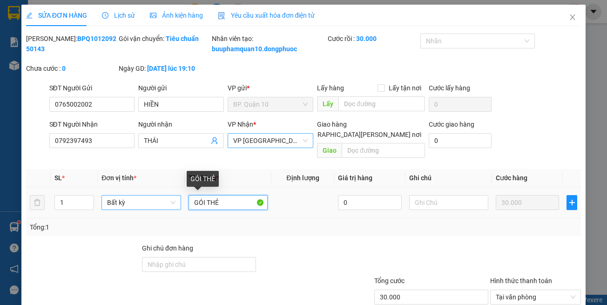
drag, startPoint x: 238, startPoint y: 206, endPoint x: 116, endPoint y: 203, distance: 121.9
click at [125, 205] on tr "1 Bất kỳ GÓI THẺ 0 30.000" at bounding box center [303, 202] width 555 height 31
type input "HỘP LK"
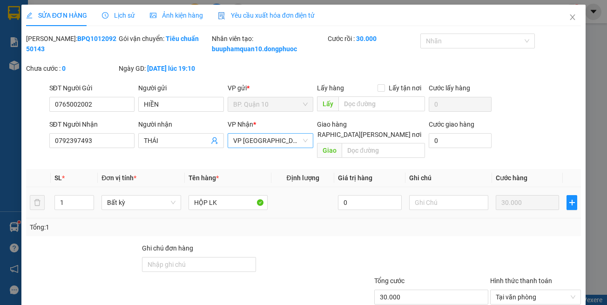
click at [492, 217] on td "30.000" at bounding box center [527, 202] width 71 height 31
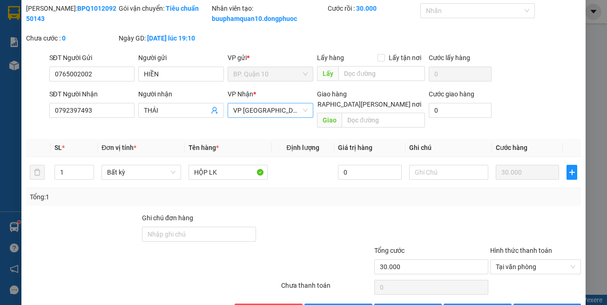
scroll to position [62, 0]
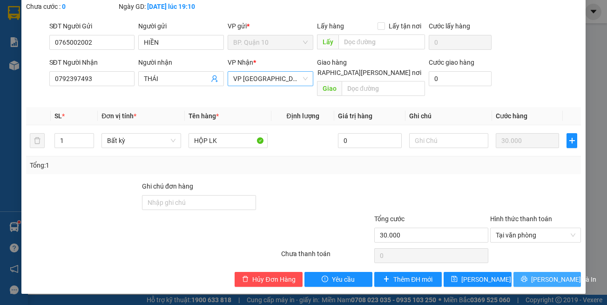
click at [519, 278] on button "[PERSON_NAME] và In" at bounding box center [547, 279] width 68 height 15
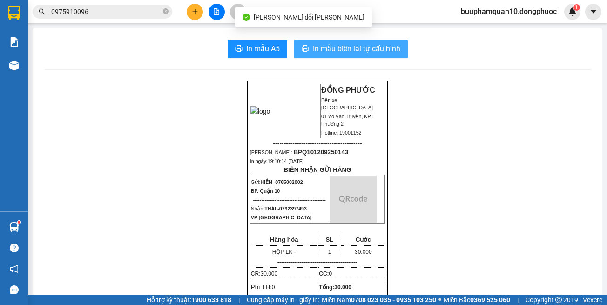
click at [357, 53] on span "In mẫu biên lai tự cấu hình" at bounding box center [356, 49] width 87 height 12
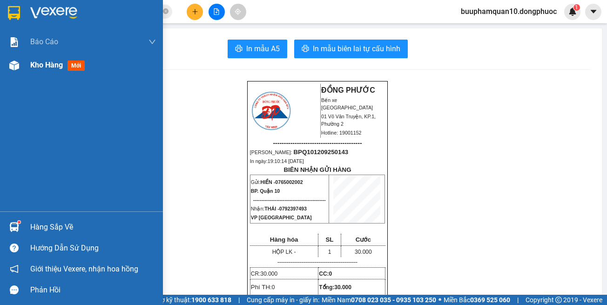
click at [25, 66] on div "Kho hàng mới" at bounding box center [81, 65] width 163 height 23
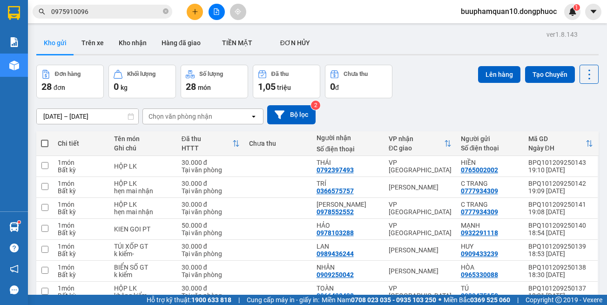
drag, startPoint x: 398, startPoint y: 36, endPoint x: 326, endPoint y: 1, distance: 79.9
click at [398, 36] on div "Kho gửi Trên xe Kho nhận Hàng đã giao TIỀN MẶT ĐƠN HỦY" at bounding box center [317, 44] width 562 height 25
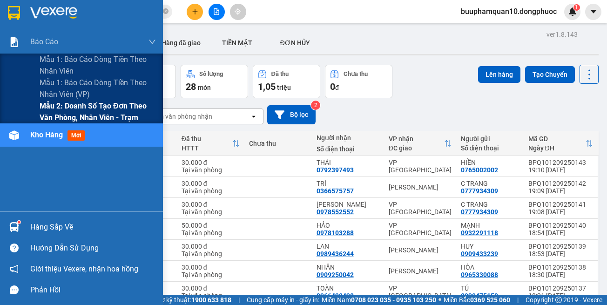
drag, startPoint x: 71, startPoint y: 109, endPoint x: 140, endPoint y: 106, distance: 68.5
click at [72, 109] on span "Mẫu 2: Doanh số tạo đơn theo Văn phòng, nhân viên - Trạm" at bounding box center [98, 111] width 116 height 23
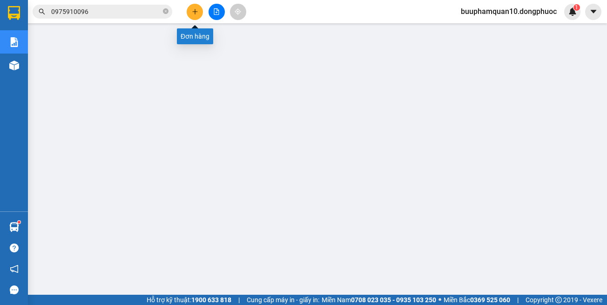
click at [197, 11] on icon "plus" at bounding box center [195, 11] width 7 height 7
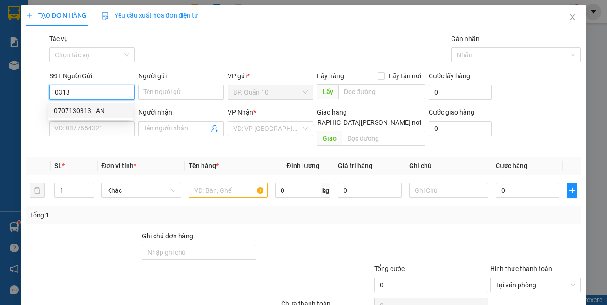
click at [100, 111] on div "0707130313 - AN" at bounding box center [90, 111] width 73 height 10
type input "0707130313"
type input "AN"
type input "0988536963"
type input "PHƯƠNG"
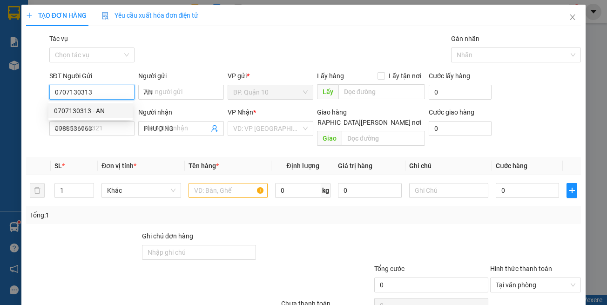
type input "30.000"
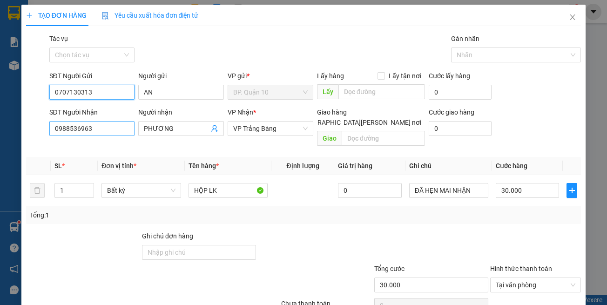
type input "0707130313"
click at [119, 130] on input "0988536963" at bounding box center [92, 128] width 86 height 15
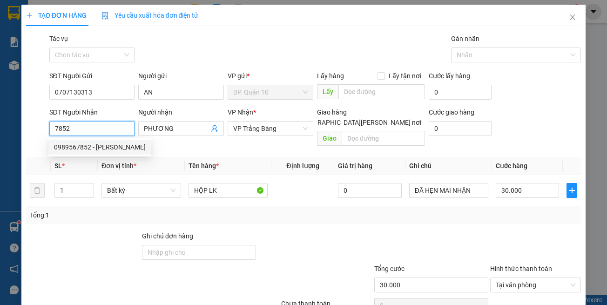
click at [103, 151] on div "0989567852 - [PERSON_NAME]" at bounding box center [100, 147] width 92 height 10
type input "0989567852"
type input "[PERSON_NAME]"
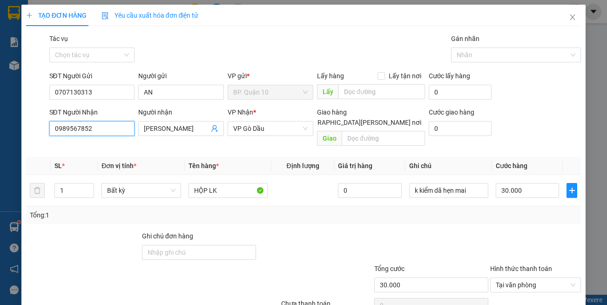
type input "0989567852"
click at [239, 161] on th "Tên hàng *" at bounding box center [228, 166] width 87 height 18
click at [335, 231] on div at bounding box center [315, 247] width 116 height 33
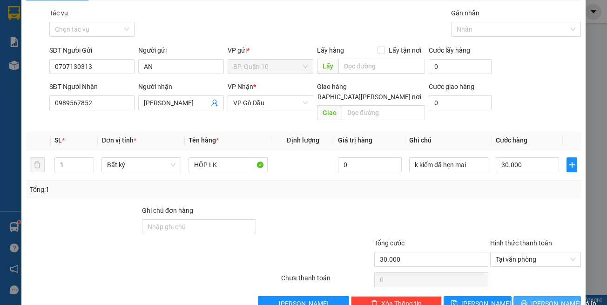
scroll to position [40, 0]
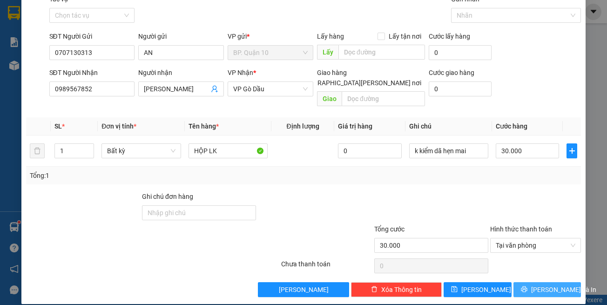
click at [535, 284] on span "[PERSON_NAME] và In" at bounding box center [563, 289] width 65 height 10
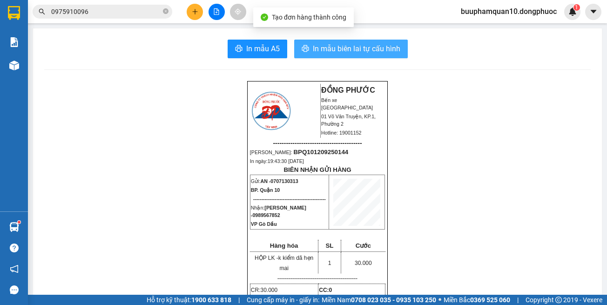
click at [333, 47] on span "In mẫu biên lai tự cấu hình" at bounding box center [356, 49] width 87 height 12
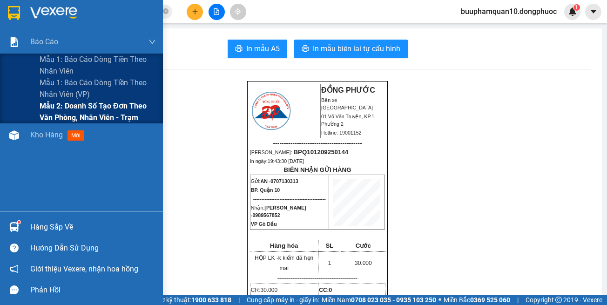
click at [85, 114] on span "Mẫu 2: Doanh số tạo đơn theo Văn phòng, nhân viên - Trạm" at bounding box center [98, 111] width 116 height 23
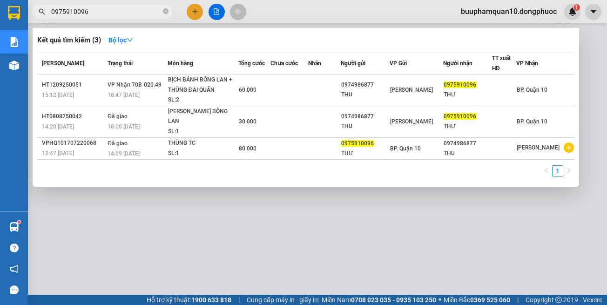
click at [133, 12] on input "0975910096" at bounding box center [106, 12] width 110 height 10
click at [133, 11] on input "0975910096" at bounding box center [106, 12] width 110 height 10
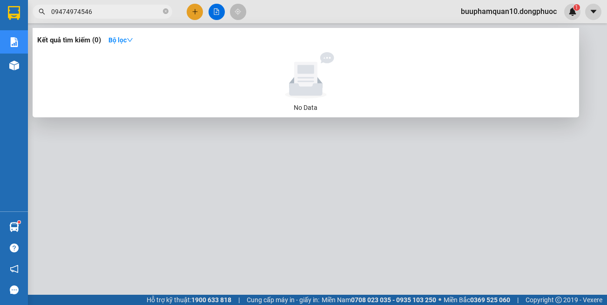
click at [68, 10] on input "09474974546" at bounding box center [106, 12] width 110 height 10
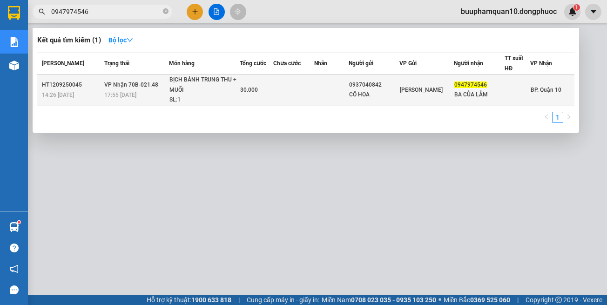
type input "0947974546"
click at [390, 91] on div "CÔ HOA" at bounding box center [374, 95] width 50 height 10
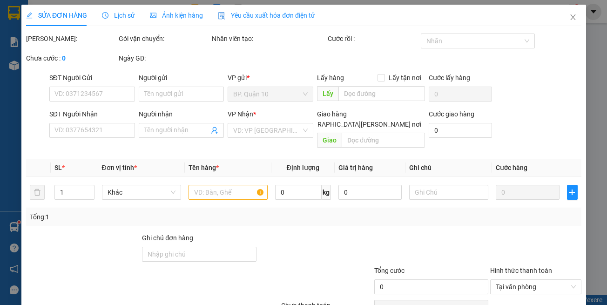
type input "0937040842"
type input "CÔ HOA"
type input "0947974546"
type input "BA CỦA LẢM"
type input "30.000"
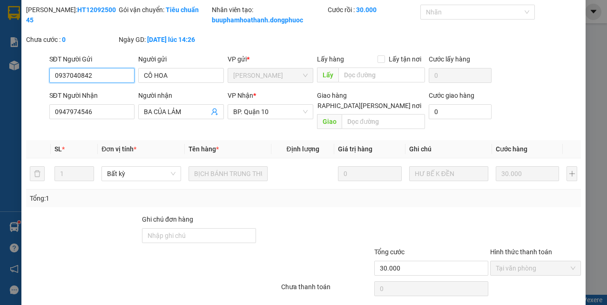
scroll to position [62, 0]
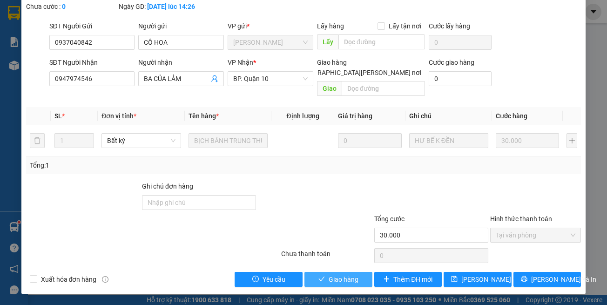
click at [334, 281] on span "Giao hàng" at bounding box center [343, 279] width 30 height 10
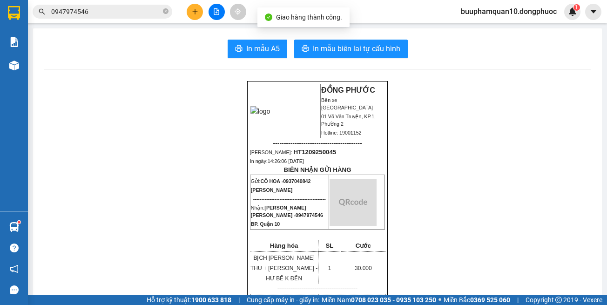
click at [111, 15] on input "0947974546" at bounding box center [106, 12] width 110 height 10
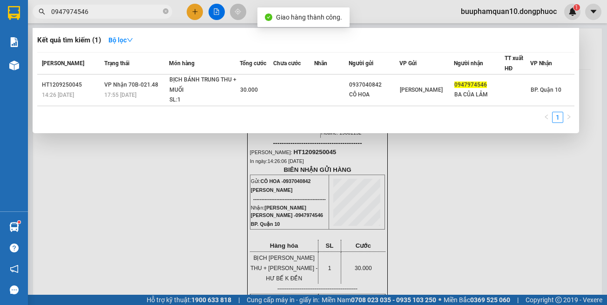
click at [111, 15] on input "0947974546" at bounding box center [106, 12] width 110 height 10
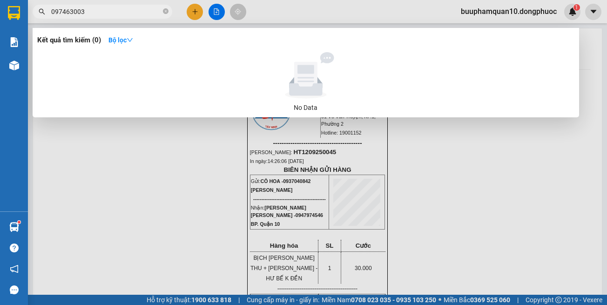
click at [105, 5] on span "097463003" at bounding box center [103, 12] width 140 height 14
click at [69, 12] on input "097463003" at bounding box center [106, 12] width 110 height 10
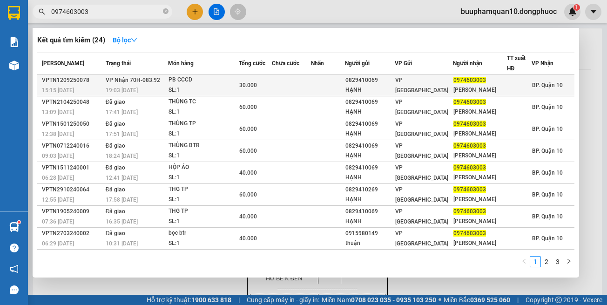
type input "0974603003"
click at [265, 80] on div "30.000" at bounding box center [255, 85] width 32 height 10
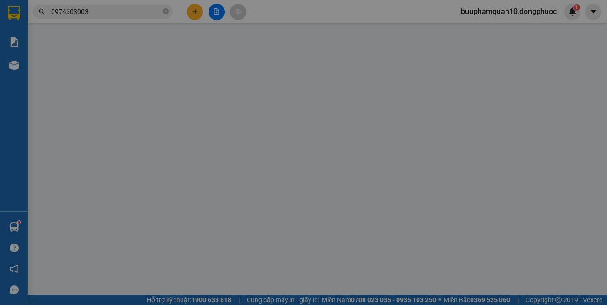
type input "0829410069"
type input "HẠNH"
type input "0974603003"
type input "[PERSON_NAME]"
type input "30.000"
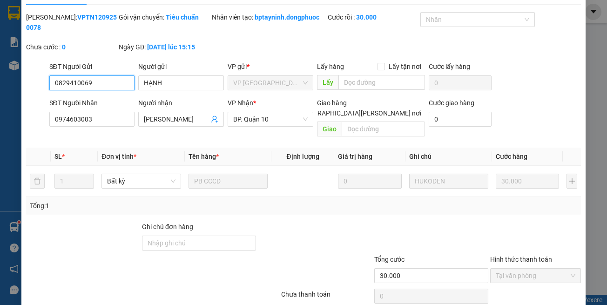
scroll to position [52, 0]
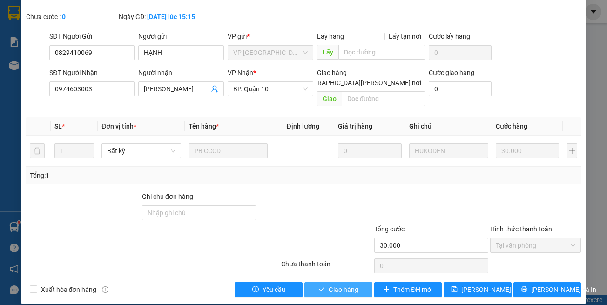
click at [348, 284] on span "Giao hàng" at bounding box center [343, 289] width 30 height 10
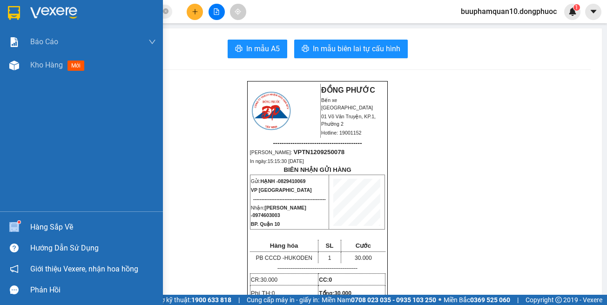
drag, startPoint x: 20, startPoint y: 222, endPoint x: 33, endPoint y: 217, distance: 14.0
click at [22, 221] on div at bounding box center [14, 227] width 16 height 16
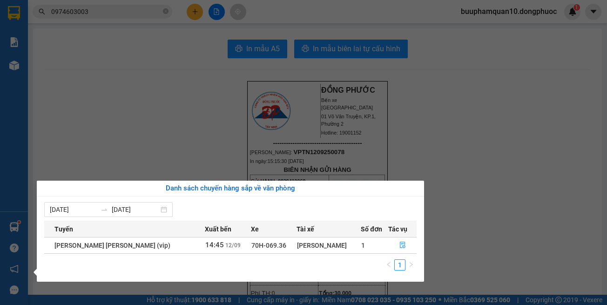
drag, startPoint x: 207, startPoint y: 70, endPoint x: 205, endPoint y: 36, distance: 34.5
click at [207, 62] on section "Kết quả [PERSON_NAME] ( 24 ) Bộ lọc Mã ĐH Trạng thái Món hàng Tổng [PERSON_NAME…" at bounding box center [303, 152] width 607 height 305
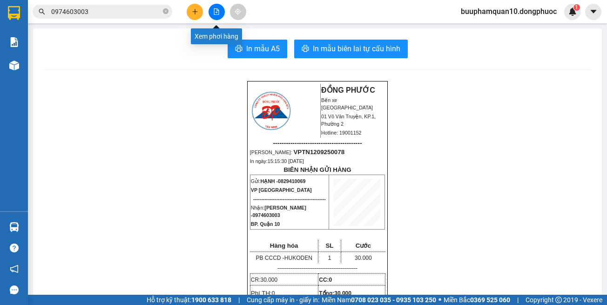
click at [215, 15] on button at bounding box center [216, 12] width 16 height 16
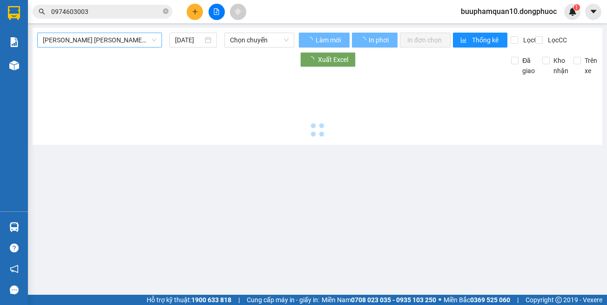
click at [152, 35] on span "[PERSON_NAME] [PERSON_NAME] (vip)" at bounding box center [100, 40] width 114 height 14
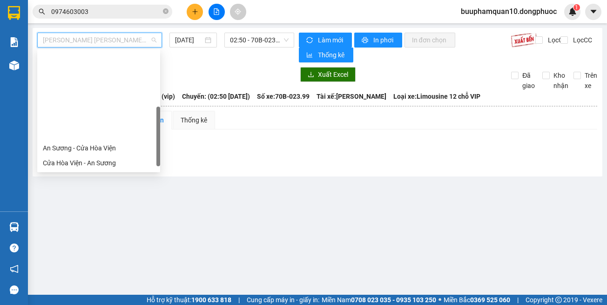
scroll to position [97, 0]
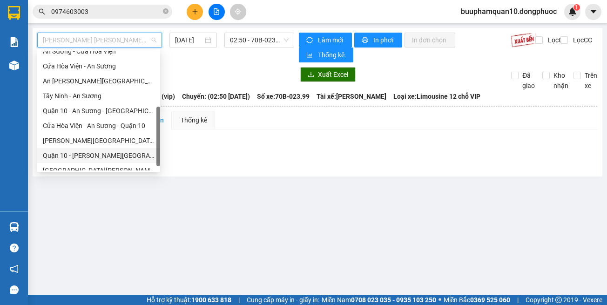
click at [128, 161] on div "Quận 10 - [PERSON_NAME][GEOGRAPHIC_DATA][PERSON_NAME] (hàng hóa)" at bounding box center [98, 155] width 123 height 15
type input "[DATE]"
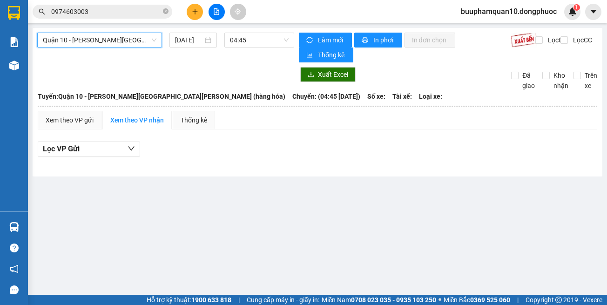
click at [120, 41] on span "Quận 10 - [PERSON_NAME][GEOGRAPHIC_DATA][PERSON_NAME] (hàng hóa)" at bounding box center [100, 40] width 114 height 14
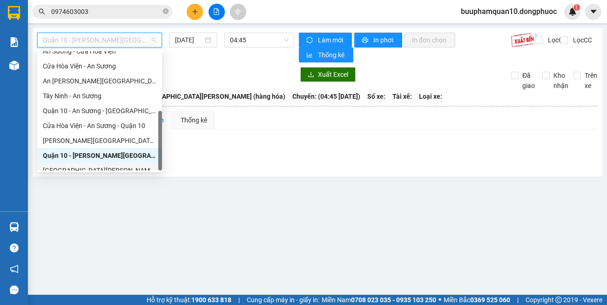
scroll to position [104, 0]
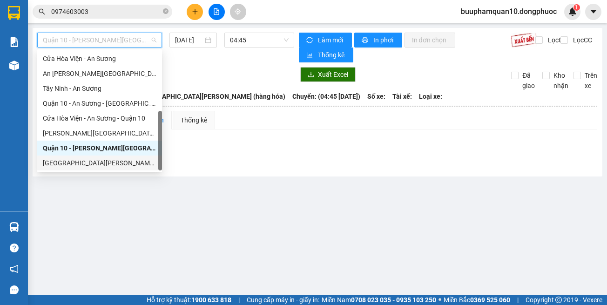
drag, startPoint x: 135, startPoint y: 167, endPoint x: 231, endPoint y: 60, distance: 143.6
click at [137, 166] on div "[GEOGRAPHIC_DATA][PERSON_NAME][GEOGRAPHIC_DATA] (vip)" at bounding box center [100, 163] width 114 height 10
type input "[DATE]"
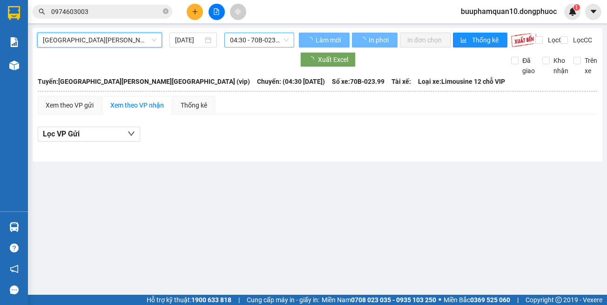
click at [249, 40] on span "04:30 - 70B-023.99" at bounding box center [259, 40] width 59 height 14
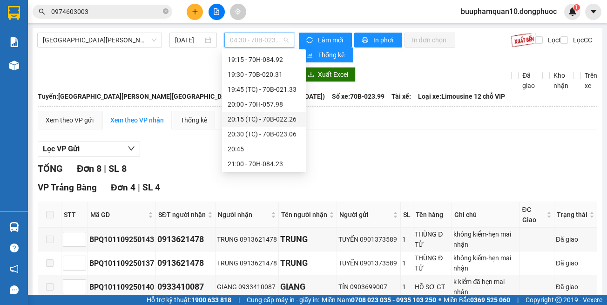
scroll to position [908, 0]
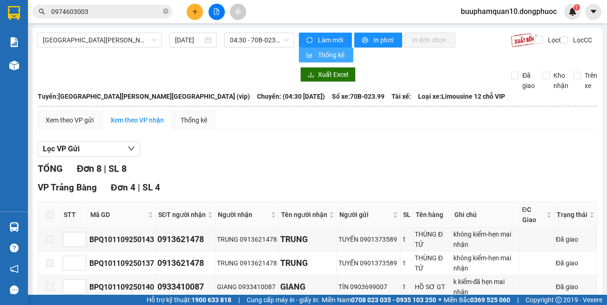
drag, startPoint x: 361, startPoint y: 158, endPoint x: 306, endPoint y: 61, distance: 111.5
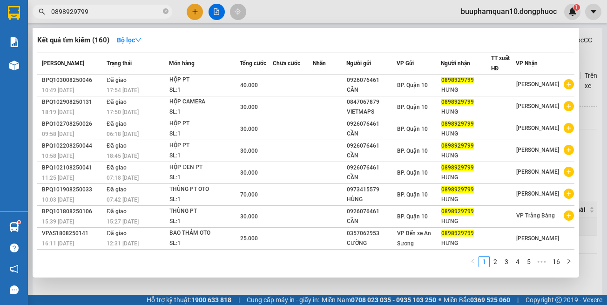
scroll to position [7, 0]
click at [150, 11] on input "0898929799" at bounding box center [106, 12] width 110 height 10
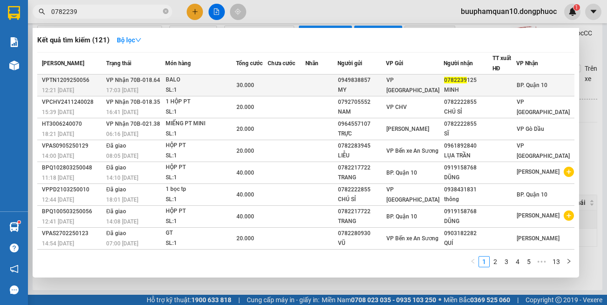
type input "0782239"
click at [230, 85] on div "BALO" at bounding box center [201, 80] width 70 height 10
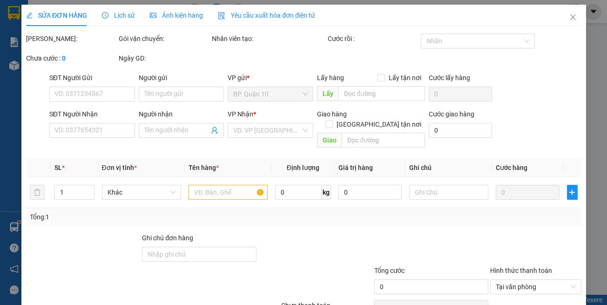
type input "0949838857"
type input "MY"
type input "0782239125"
type input "MINH"
type input "30.000"
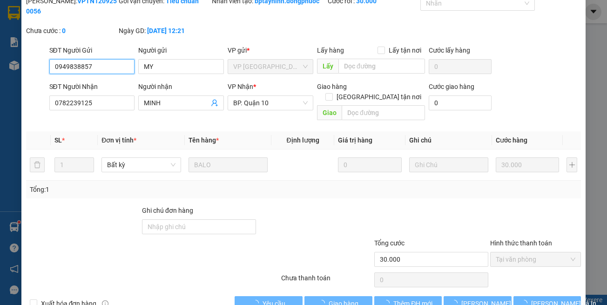
scroll to position [52, 0]
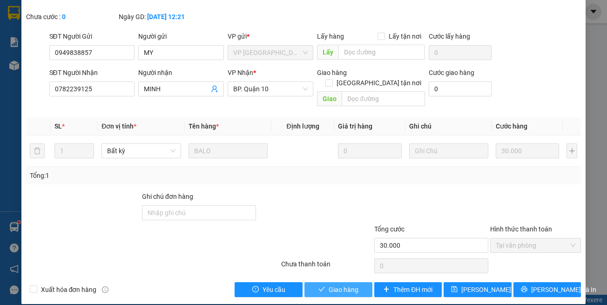
click at [348, 284] on span "Giao hàng" at bounding box center [343, 289] width 30 height 10
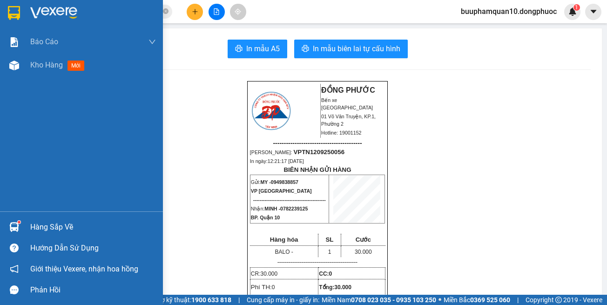
drag, startPoint x: 14, startPoint y: 227, endPoint x: 30, endPoint y: 224, distance: 15.8
click at [14, 227] on img at bounding box center [14, 227] width 10 height 10
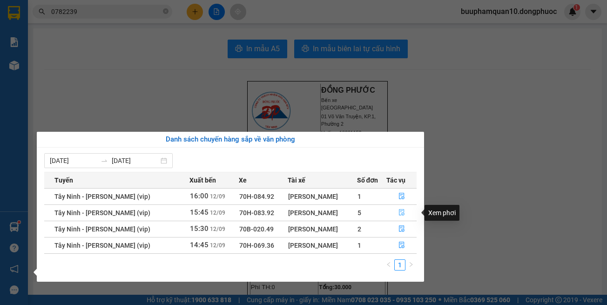
click at [394, 214] on button "button" at bounding box center [401, 212] width 29 height 15
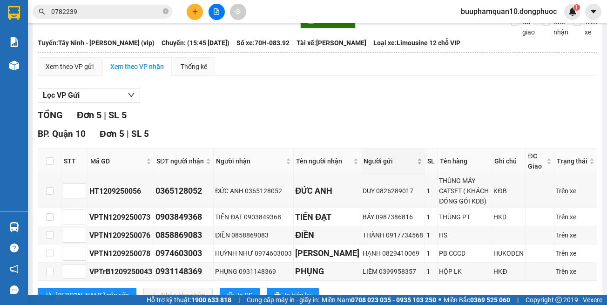
scroll to position [87, 0]
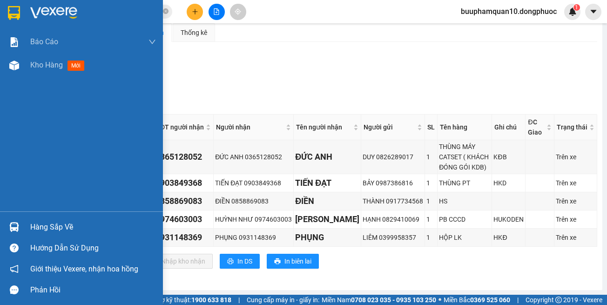
drag, startPoint x: 25, startPoint y: 222, endPoint x: 579, endPoint y: 110, distance: 565.8
click at [25, 221] on div "Hàng sắp về" at bounding box center [81, 226] width 163 height 21
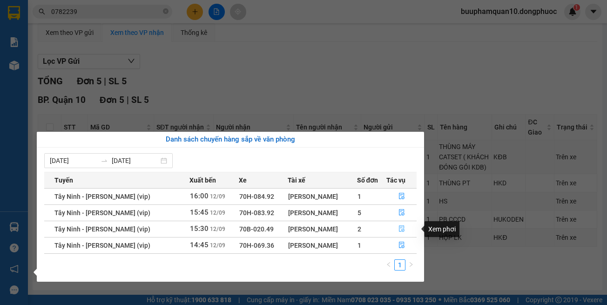
click at [394, 224] on button "button" at bounding box center [401, 228] width 29 height 15
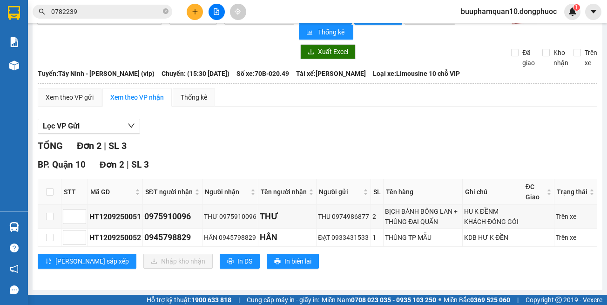
scroll to position [23, 0]
drag, startPoint x: 48, startPoint y: 190, endPoint x: 62, endPoint y: 210, distance: 24.4
click at [49, 190] on input "checkbox" at bounding box center [49, 191] width 7 height 7
checkbox input "true"
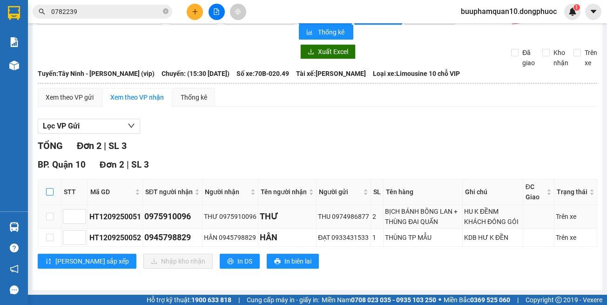
checkbox input "true"
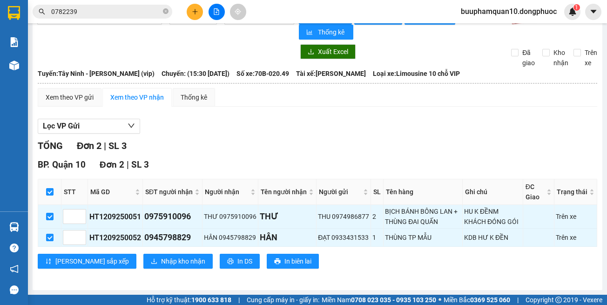
click at [128, 253] on div "BP. Quận 10 Đơn 2 | SL 3 STT Mã GD SĐT người nhận Người nhận Tên người nhận Ngư…" at bounding box center [317, 217] width 559 height 118
click at [150, 254] on button "Nhập kho nhận" at bounding box center [177, 261] width 69 height 15
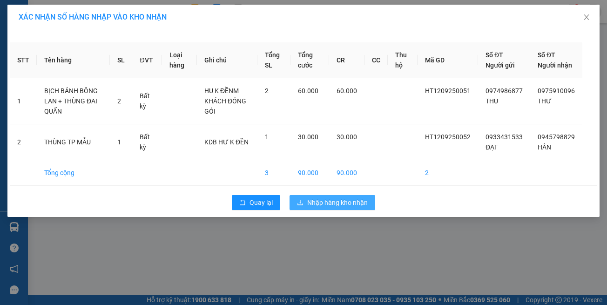
click at [348, 207] on span "Nhập hàng kho nhận" at bounding box center [337, 202] width 60 height 10
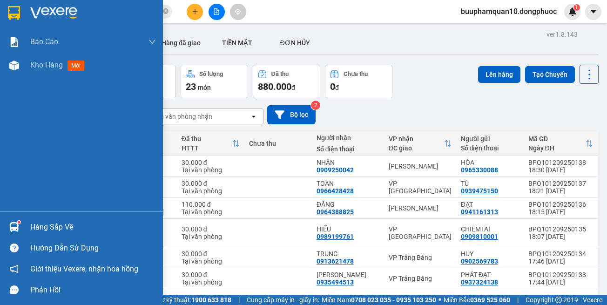
click at [51, 223] on div "Hàng sắp về" at bounding box center [93, 227] width 126 height 14
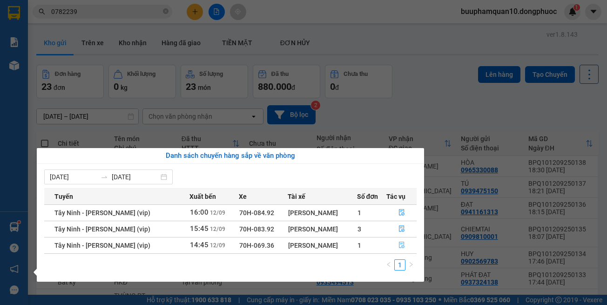
click at [401, 242] on icon "file-done" at bounding box center [401, 244] width 7 height 7
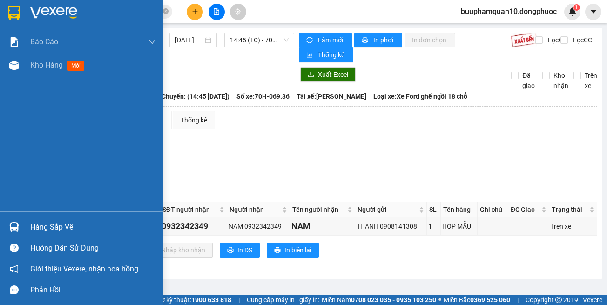
click at [12, 227] on img at bounding box center [14, 227] width 10 height 10
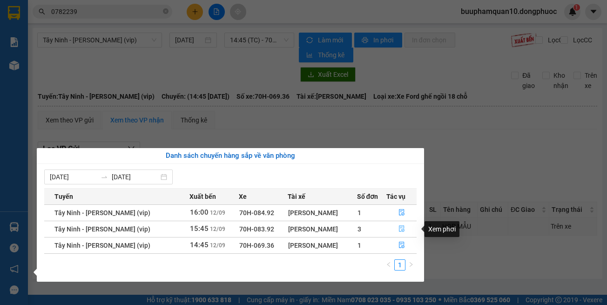
click at [404, 224] on button "button" at bounding box center [401, 228] width 29 height 15
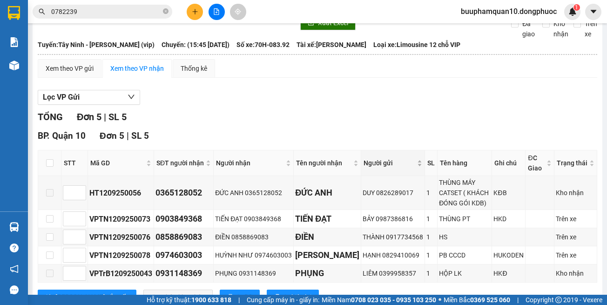
scroll to position [87, 0]
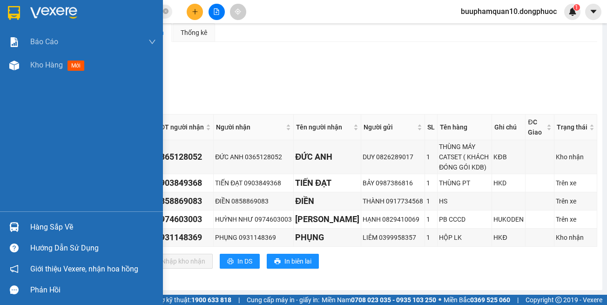
drag, startPoint x: 20, startPoint y: 230, endPoint x: 29, endPoint y: 219, distance: 14.5
click at [20, 229] on div at bounding box center [14, 227] width 16 height 16
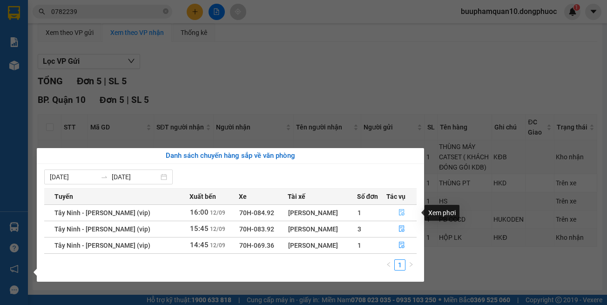
click at [404, 210] on button "button" at bounding box center [401, 212] width 29 height 15
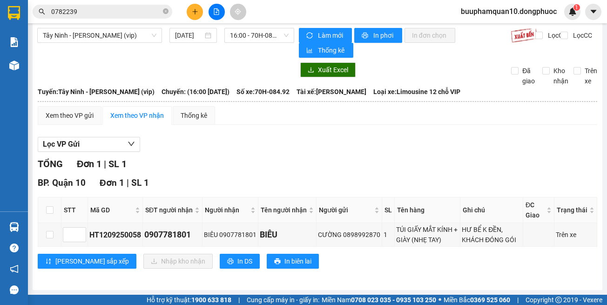
scroll to position [5, 0]
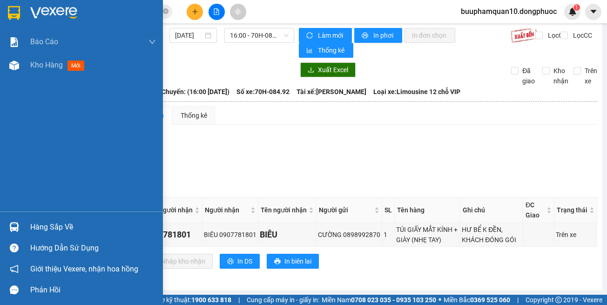
click at [51, 227] on div "Hàng sắp về" at bounding box center [93, 227] width 126 height 14
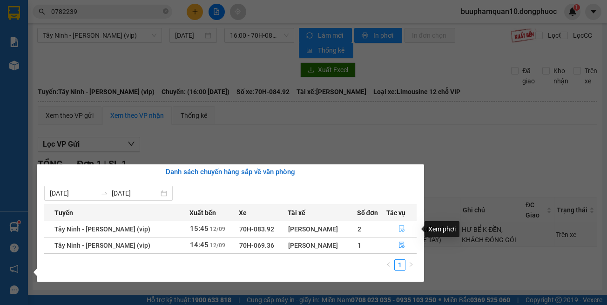
click at [395, 224] on button "button" at bounding box center [401, 228] width 29 height 15
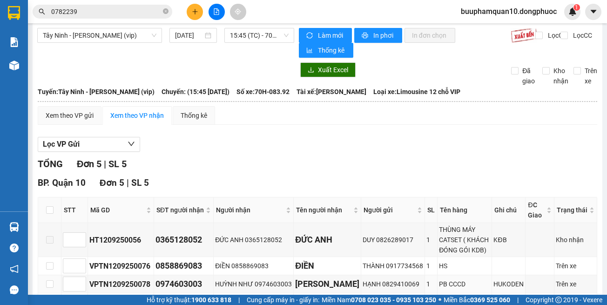
scroll to position [87, 0]
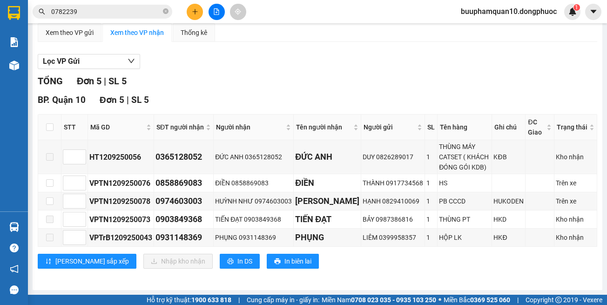
click at [431, 274] on div "BP. Quận 10 Đơn 5 | SL 5 STT Mã GD SĐT người nhận Người nhận Tên người nhận Ngư…" at bounding box center [317, 184] width 559 height 182
click at [219, 69] on div at bounding box center [317, 69] width 559 height 0
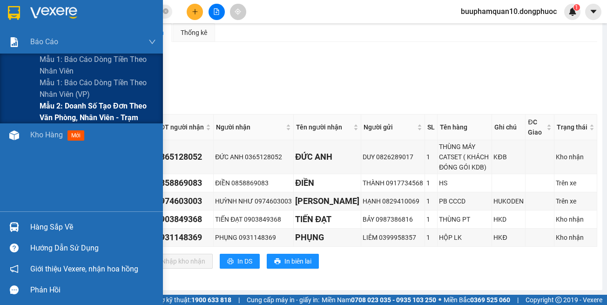
click at [85, 113] on span "Mẫu 2: Doanh số tạo đơn theo Văn phòng, nhân viên - Trạm" at bounding box center [98, 111] width 116 height 23
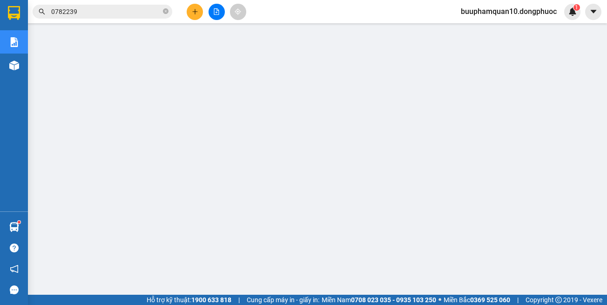
click at [182, 8] on div at bounding box center [216, 12] width 70 height 16
drag, startPoint x: 196, startPoint y: 10, endPoint x: 202, endPoint y: 10, distance: 6.1
click at [202, 10] on button at bounding box center [195, 12] width 16 height 16
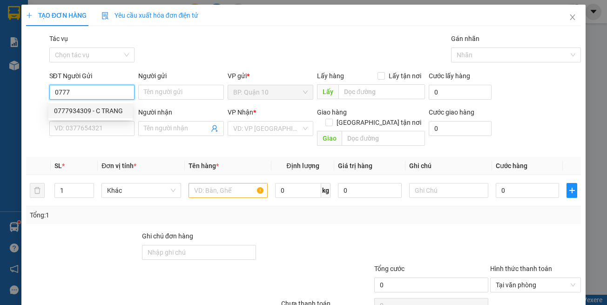
click at [114, 108] on div "0777934309 - C TRANG" at bounding box center [90, 111] width 73 height 10
type input "0777934309"
type input "C TRANG"
type input "0366575757"
type input "TRÍ"
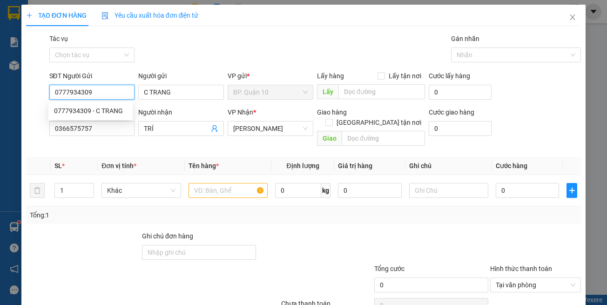
type input "30.000"
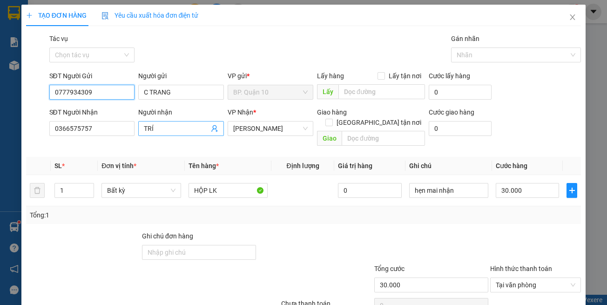
type input "0777934309"
click at [213, 129] on icon "user-add" at bounding box center [214, 128] width 6 height 7
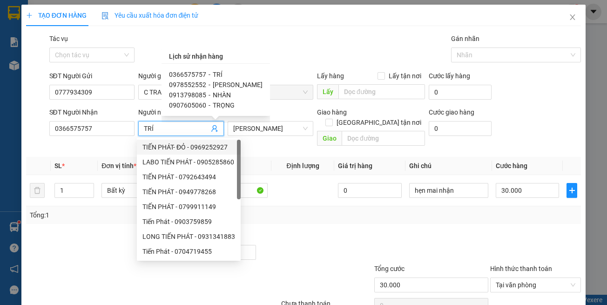
drag, startPoint x: 217, startPoint y: 86, endPoint x: 221, endPoint y: 87, distance: 4.7
click at [217, 86] on span "[PERSON_NAME]" at bounding box center [238, 84] width 50 height 7
type input "0978552552"
type input "[PERSON_NAME]"
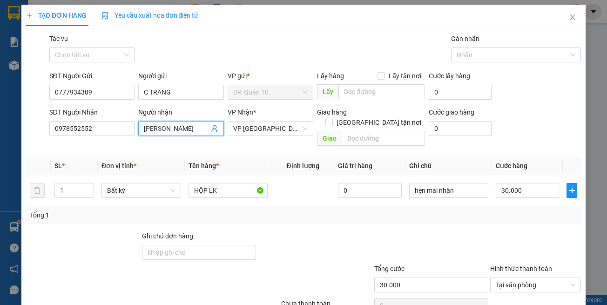
drag, startPoint x: 449, startPoint y: 248, endPoint x: 483, endPoint y: 238, distance: 35.0
click at [450, 245] on div at bounding box center [431, 247] width 116 height 33
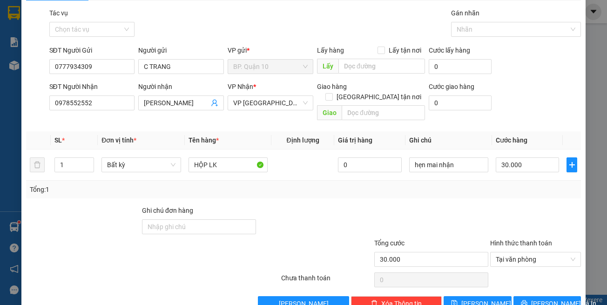
scroll to position [40, 0]
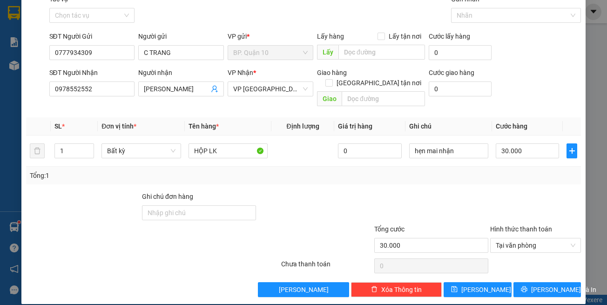
click at [527, 271] on div "Transit Pickup Surcharge Ids Transit Deliver Surcharge Ids Transit Deliver Surc…" at bounding box center [303, 145] width 555 height 303
click at [535, 284] on span "[PERSON_NAME] và In" at bounding box center [563, 289] width 65 height 10
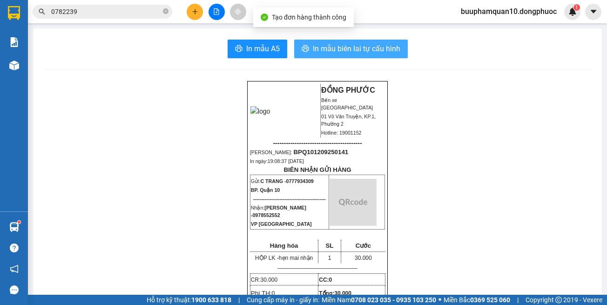
click at [337, 54] on button "In mẫu biên lai tự cấu hình" at bounding box center [351, 49] width 114 height 19
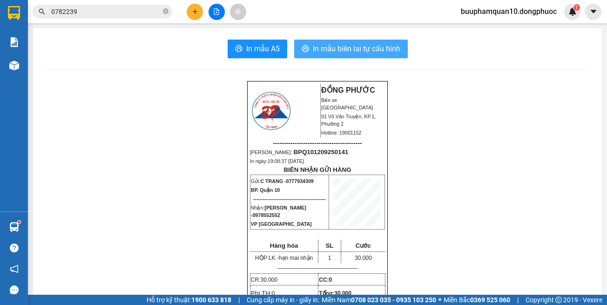
click at [346, 52] on span "In mẫu biên lai tự cấu hình" at bounding box center [356, 49] width 87 height 12
click at [195, 7] on button at bounding box center [195, 12] width 16 height 16
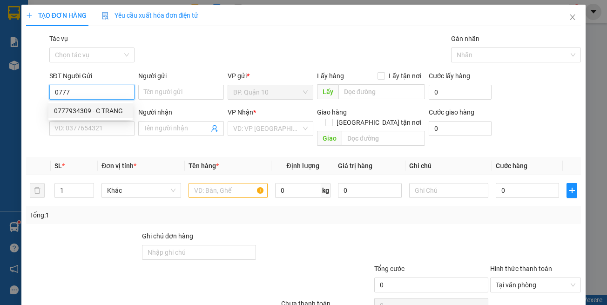
click at [104, 114] on div "0777934309 - C TRANG" at bounding box center [90, 111] width 73 height 10
type input "0777934309"
type input "C TRANG"
type input "0978552552"
type input "[PERSON_NAME]"
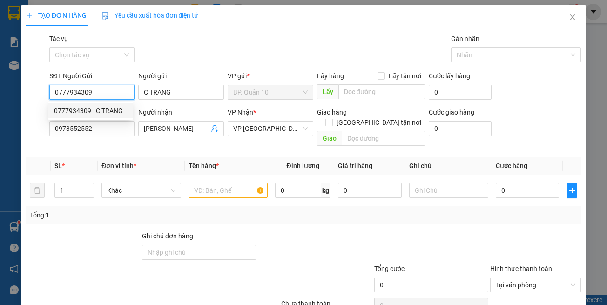
type input "30.000"
type input "0777934309"
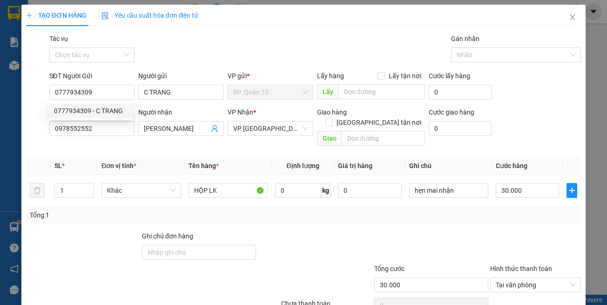
click at [125, 140] on div "Transit Pickup Surcharge Ids Transit Deliver Surcharge Ids Transit Deliver Surc…" at bounding box center [303, 184] width 555 height 303
click at [123, 131] on input "0978552552" at bounding box center [92, 128] width 86 height 15
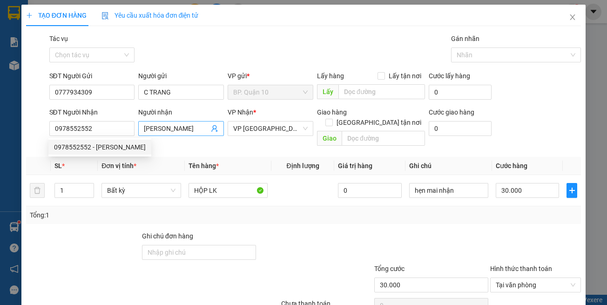
click at [211, 129] on icon "user-add" at bounding box center [214, 128] width 7 height 7
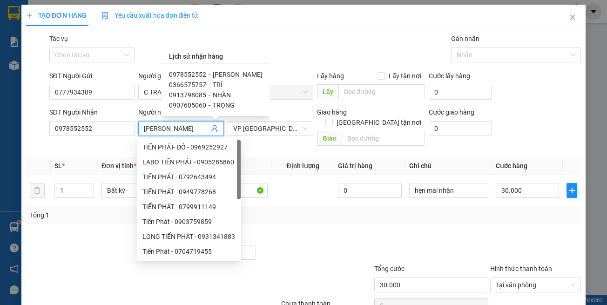
click at [220, 86] on div "0366575757 - TRÍ" at bounding box center [216, 85] width 94 height 10
type input "0366575757"
type input "TRÍ"
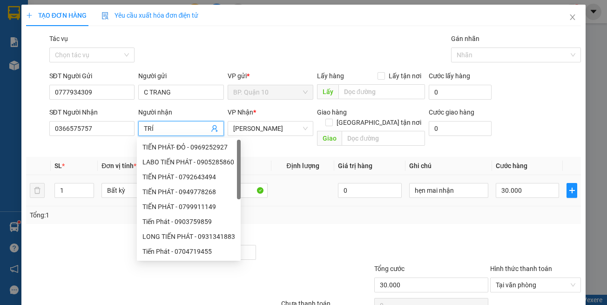
click at [386, 231] on div at bounding box center [431, 247] width 116 height 33
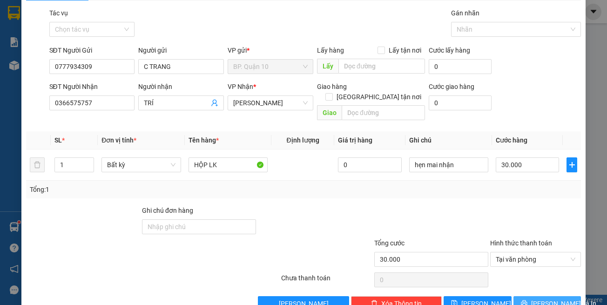
scroll to position [40, 0]
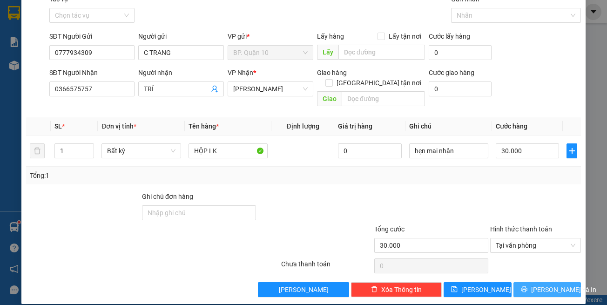
drag, startPoint x: 536, startPoint y: 281, endPoint x: 526, endPoint y: 268, distance: 16.6
click at [536, 284] on span "[PERSON_NAME] và In" at bounding box center [563, 289] width 65 height 10
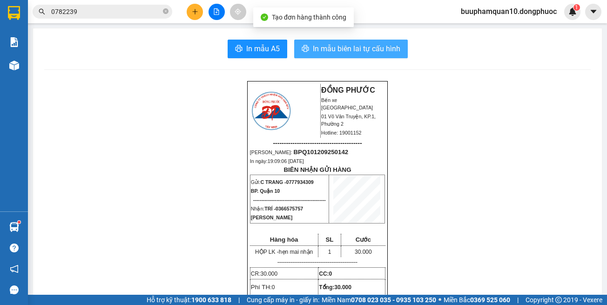
click at [330, 53] on span "In mẫu biên lai tự cấu hình" at bounding box center [356, 49] width 87 height 12
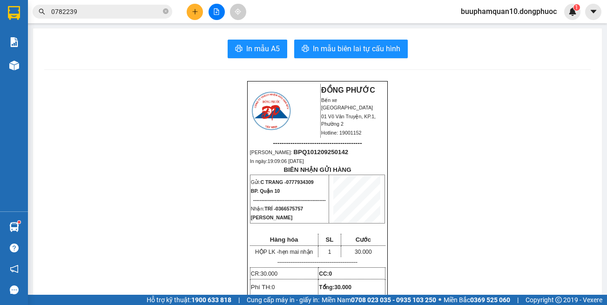
click at [140, 13] on input "0782239" at bounding box center [106, 12] width 110 height 10
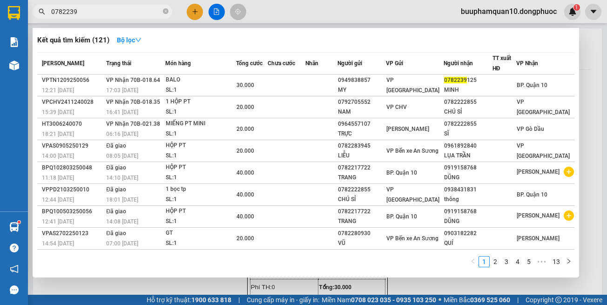
click at [140, 13] on input "0782239" at bounding box center [106, 12] width 110 height 10
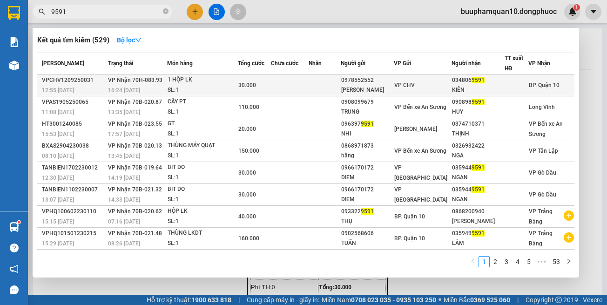
type input "9591"
click at [101, 85] on div "12:55 - 12/09" at bounding box center [73, 90] width 63 height 10
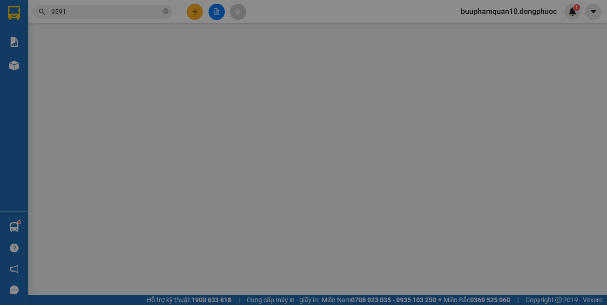
type input "0978552552"
type input "[PERSON_NAME]"
type input "0348069591"
type input "KIÊN"
type input "30.000"
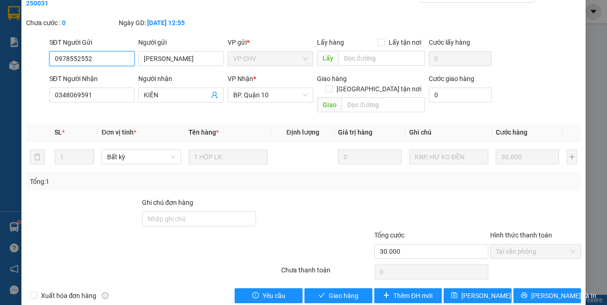
scroll to position [52, 0]
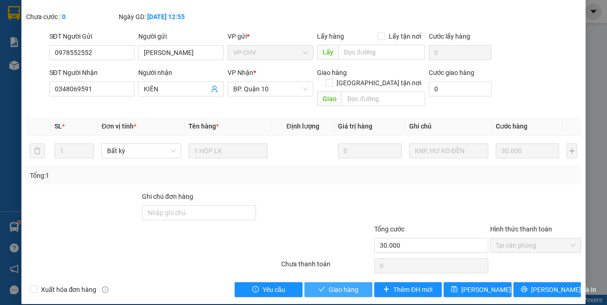
click at [313, 282] on button "Giao hàng" at bounding box center [338, 289] width 68 height 15
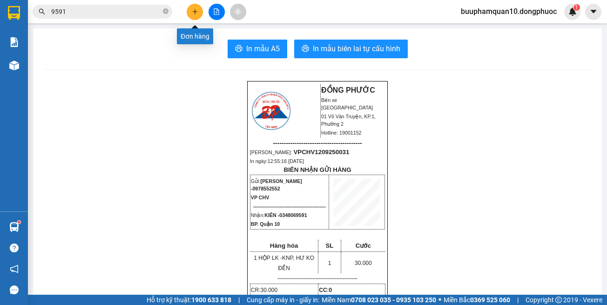
click at [196, 11] on icon "plus" at bounding box center [195, 11] width 7 height 7
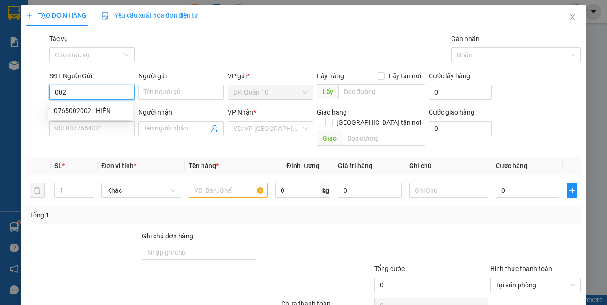
click at [93, 111] on div "0765002002 - HIỀN" at bounding box center [90, 111] width 73 height 10
type input "0765002002"
type input "HIỀN"
type input "0792397493"
type input "THÁI"
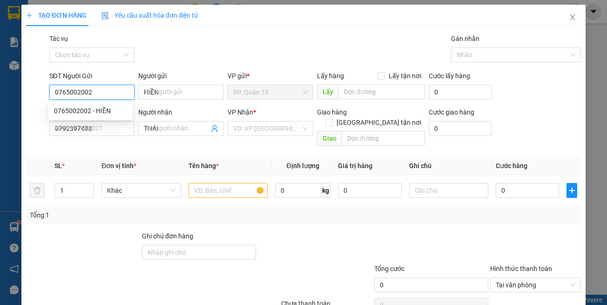
type input "30.000"
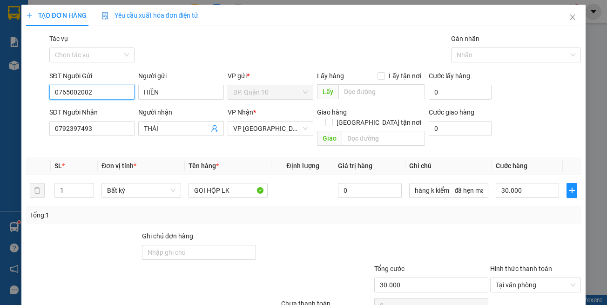
click at [105, 94] on input "0765002002" at bounding box center [92, 92] width 86 height 15
type input "0765002002"
drag, startPoint x: 160, startPoint y: 93, endPoint x: 118, endPoint y: 93, distance: 42.3
click at [118, 93] on div "SĐT Người Gửi 0765002002 Người gửi HIỀN HIỀN VP gửi * BP. Quận 10 Lấy hàng Lấy …" at bounding box center [314, 87] width 535 height 33
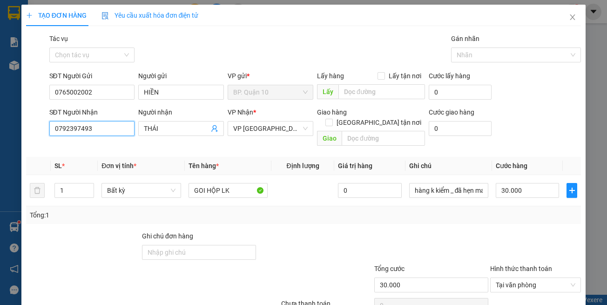
drag, startPoint x: 85, startPoint y: 128, endPoint x: 34, endPoint y: 126, distance: 51.3
click at [34, 126] on div "SĐT Người Nhận 0792397493 0792397493 Người nhận THÁI VP Nhận * VP Tây Ninh Giao…" at bounding box center [303, 128] width 557 height 43
drag, startPoint x: 166, startPoint y: 130, endPoint x: 115, endPoint y: 125, distance: 51.0
click at [115, 125] on div "SĐT Người Nhận 0792397493 Người nhận THÁI THÁI VP Nhận * VP Tây Ninh Giao hàng …" at bounding box center [314, 128] width 535 height 43
